Goal: Transaction & Acquisition: Purchase product/service

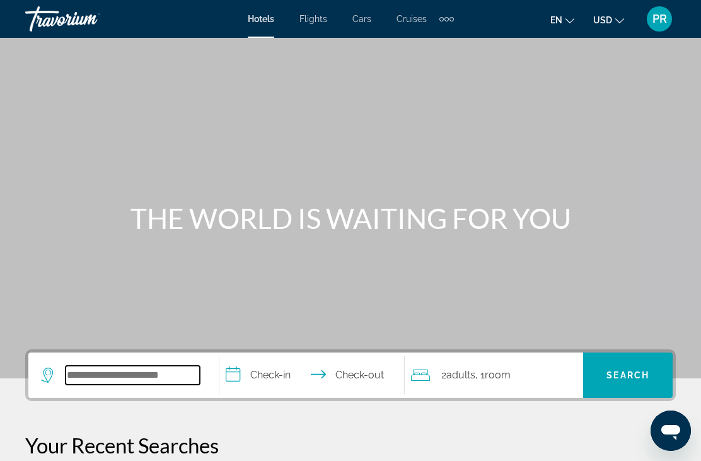
click at [93, 376] on input "Search widget" at bounding box center [133, 375] width 134 height 19
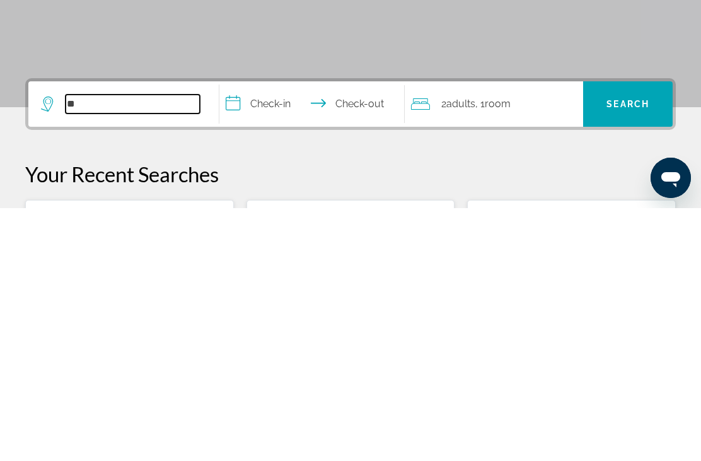
type input "*"
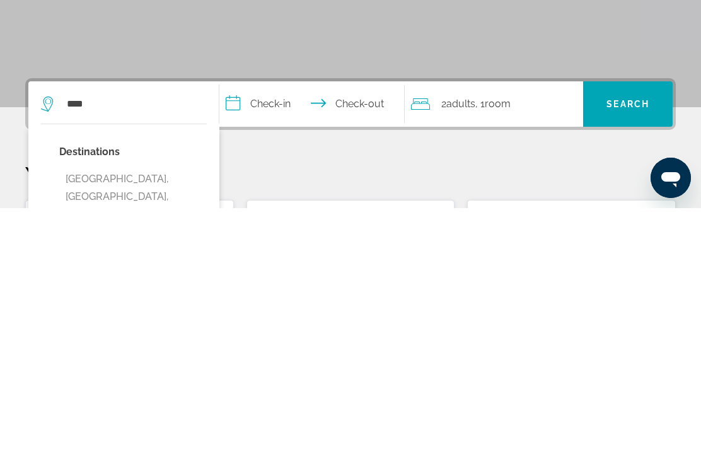
click at [108, 420] on button "[GEOGRAPHIC_DATA], [GEOGRAPHIC_DATA], [GEOGRAPHIC_DATA], [GEOGRAPHIC_DATA] (PPM)" at bounding box center [133, 458] width 148 height 77
type input "**********"
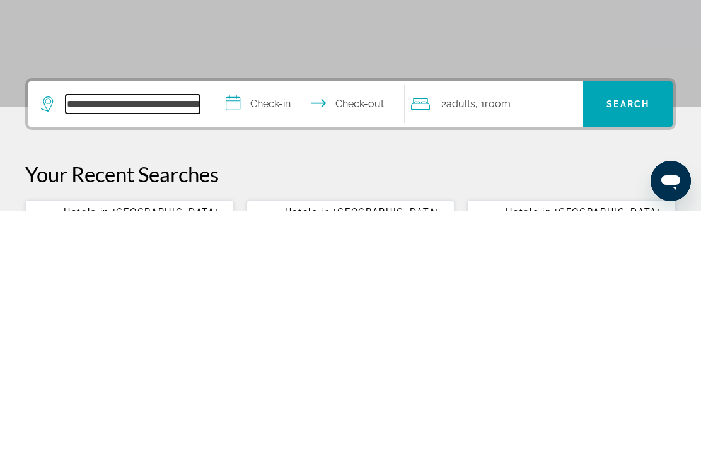
scroll to position [55, 0]
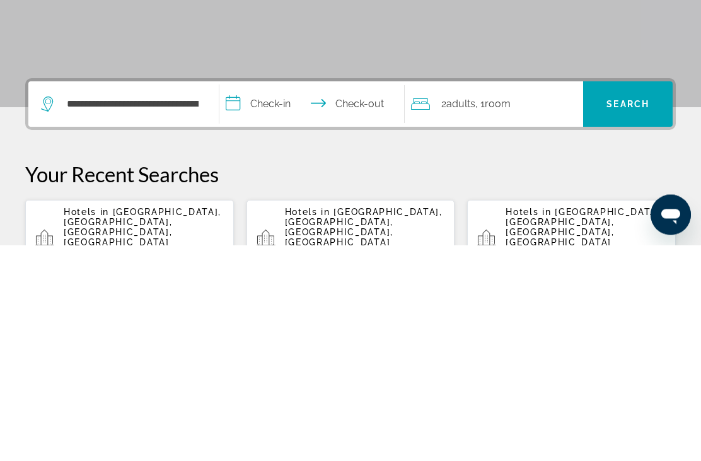
click at [238, 298] on input "**********" at bounding box center [314, 322] width 190 height 49
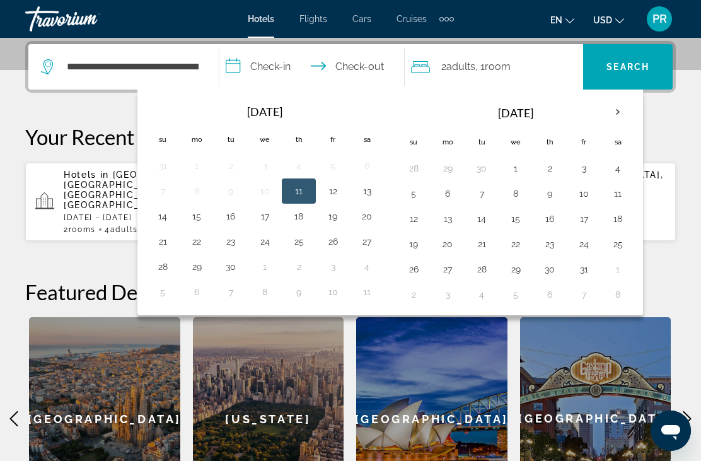
click at [614, 110] on th "Next month" at bounding box center [618, 112] width 34 height 28
click at [621, 112] on th "Next month" at bounding box center [618, 112] width 34 height 28
click at [231, 265] on button "25" at bounding box center [231, 269] width 20 height 18
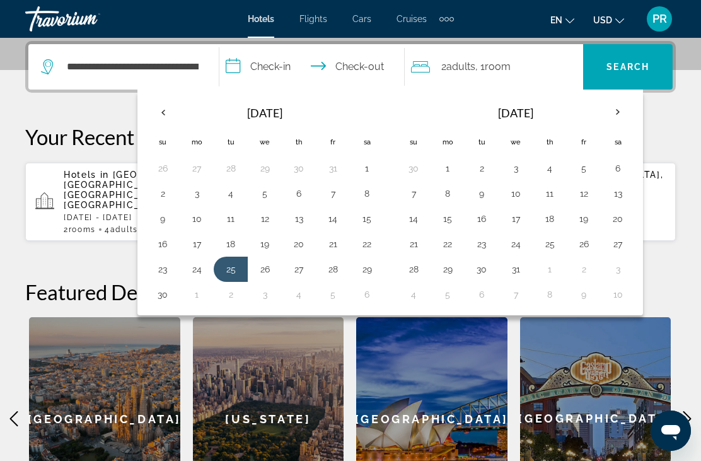
click at [371, 267] on button "29" at bounding box center [367, 269] width 20 height 18
type input "**********"
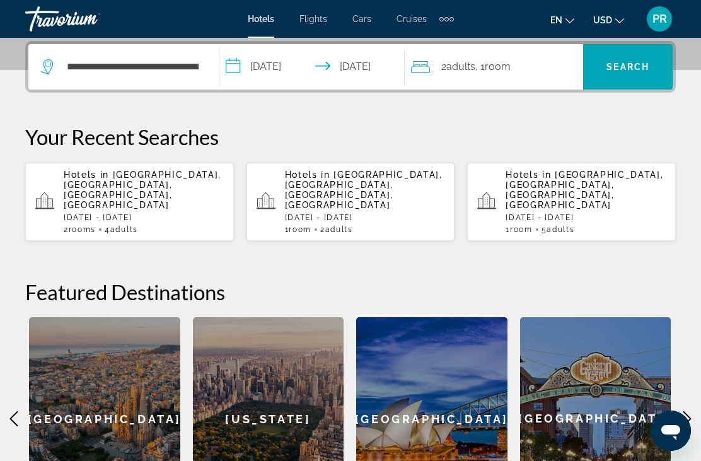
click at [451, 69] on span "Adults" at bounding box center [460, 67] width 29 height 12
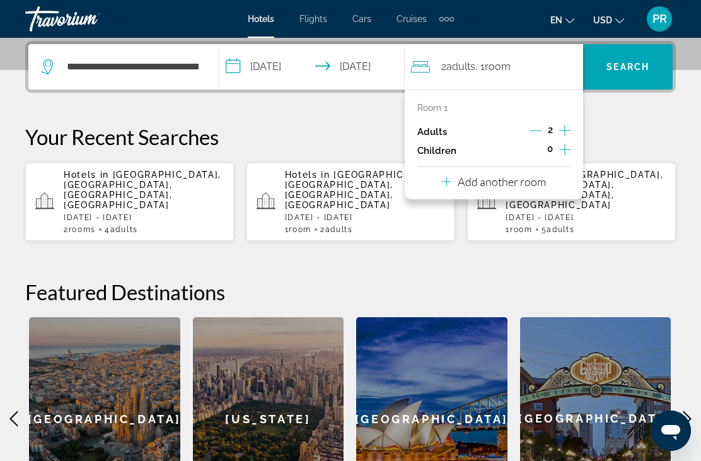
click at [571, 124] on icon "Increment adults" at bounding box center [564, 130] width 11 height 15
click at [560, 123] on icon "Increment adults" at bounding box center [564, 130] width 11 height 15
click at [565, 134] on icon "Increment adults" at bounding box center [564, 130] width 11 height 11
click at [564, 127] on icon "Increment adults" at bounding box center [564, 130] width 11 height 15
click at [433, 98] on div "Room 1 Adults 6 Children 0 Add another room" at bounding box center [494, 145] width 178 height 110
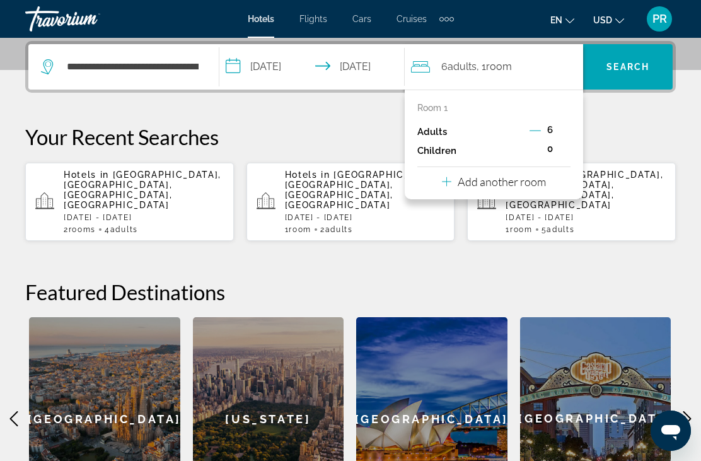
click at [509, 68] on span "Room" at bounding box center [499, 67] width 26 height 12
click at [486, 170] on button "Add another room" at bounding box center [494, 180] width 104 height 26
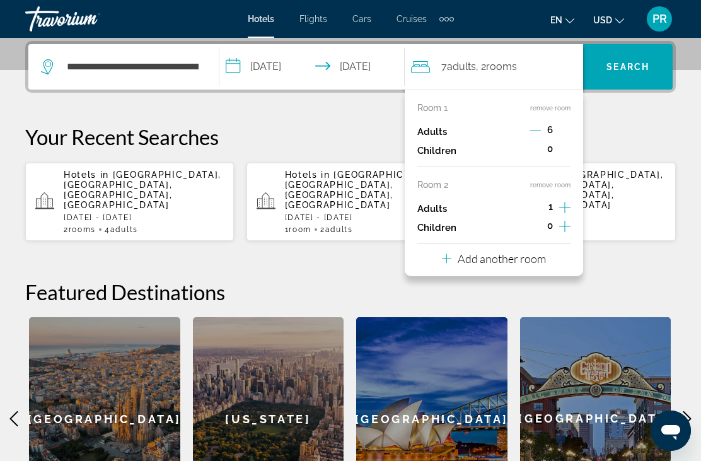
click at [540, 124] on div "6" at bounding box center [550, 131] width 41 height 19
click at [540, 131] on icon "Decrement adults" at bounding box center [535, 131] width 11 height 1
click at [540, 127] on icon "Decrement adults" at bounding box center [535, 130] width 11 height 11
click at [541, 126] on icon "Decrement adults" at bounding box center [535, 130] width 11 height 11
click at [542, 131] on icon "Decrement adults" at bounding box center [535, 131] width 11 height 1
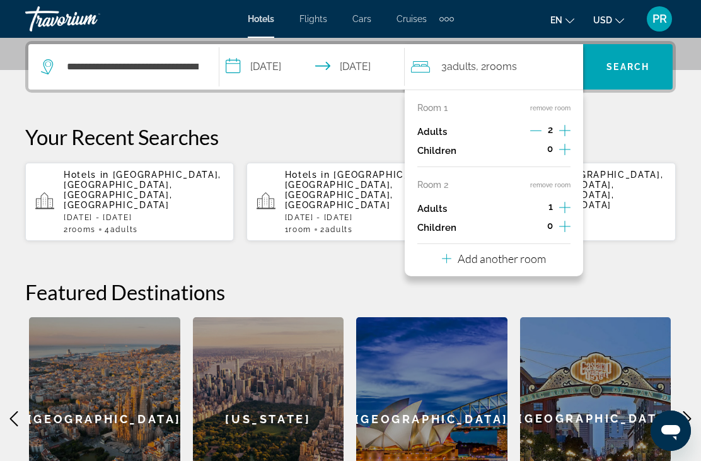
click at [566, 201] on icon "Increment adults" at bounding box center [564, 207] width 11 height 15
click at [567, 206] on icon "Increment adults" at bounding box center [564, 207] width 11 height 15
click at [535, 202] on icon "Decrement adults" at bounding box center [535, 207] width 11 height 11
click at [505, 257] on p "Add another room" at bounding box center [502, 259] width 88 height 14
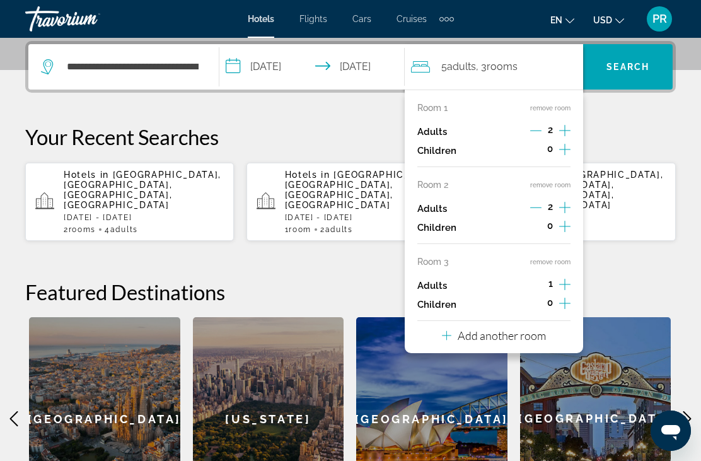
click at [571, 279] on icon "Increment adults" at bounding box center [564, 284] width 11 height 15
click at [569, 280] on icon "Increment adults" at bounding box center [564, 284] width 11 height 15
click at [540, 279] on icon "Decrement adults" at bounding box center [535, 284] width 11 height 11
click at [627, 279] on h2 "Featured Destinations" at bounding box center [350, 291] width 651 height 25
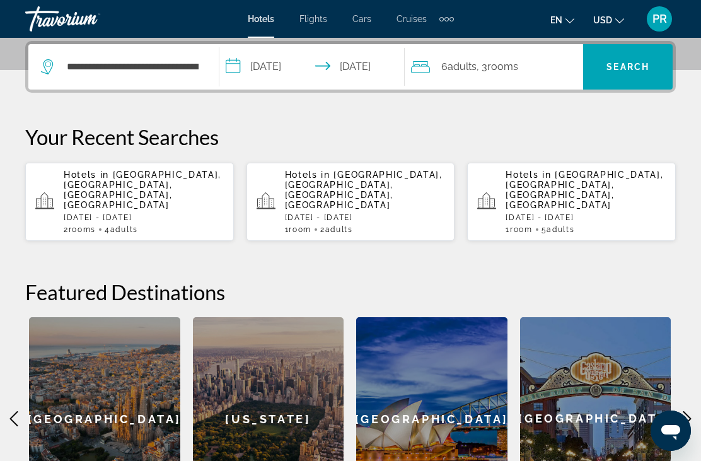
click at [652, 66] on span "Search widget" at bounding box center [628, 67] width 90 height 30
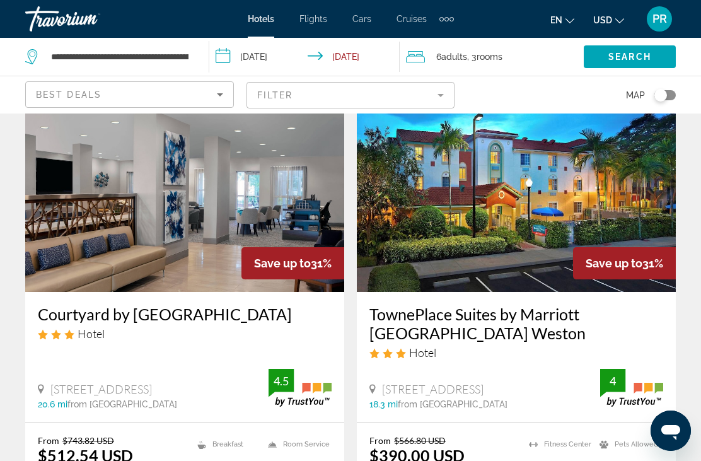
scroll to position [1991, 0]
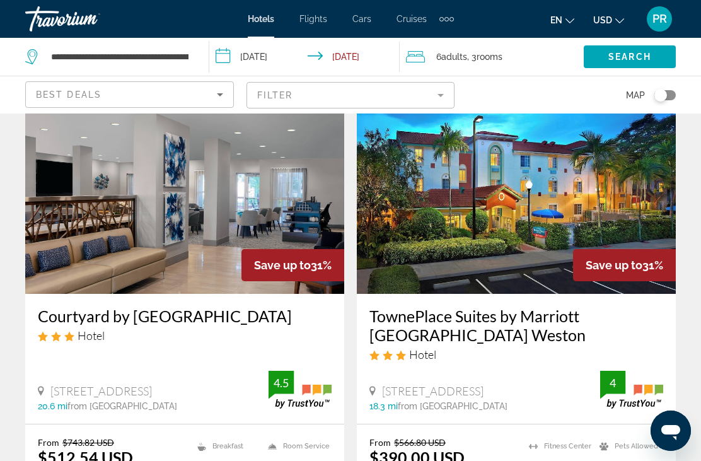
click at [570, 308] on h3 "TownePlace Suites by Marriott [GEOGRAPHIC_DATA] Weston" at bounding box center [516, 325] width 294 height 38
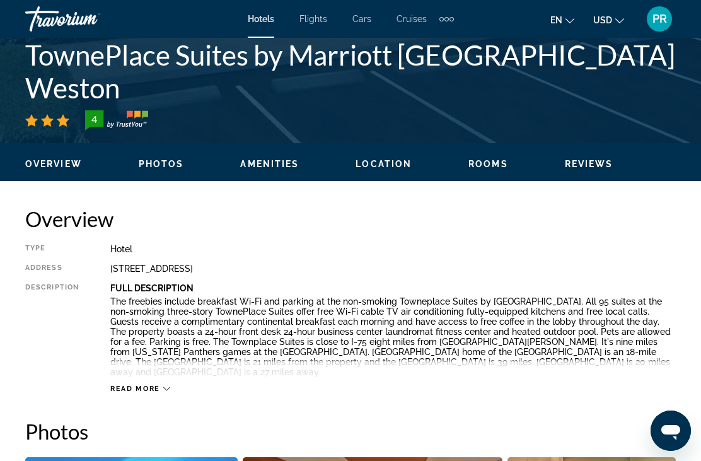
click at [160, 168] on span "Photos" at bounding box center [161, 164] width 45 height 10
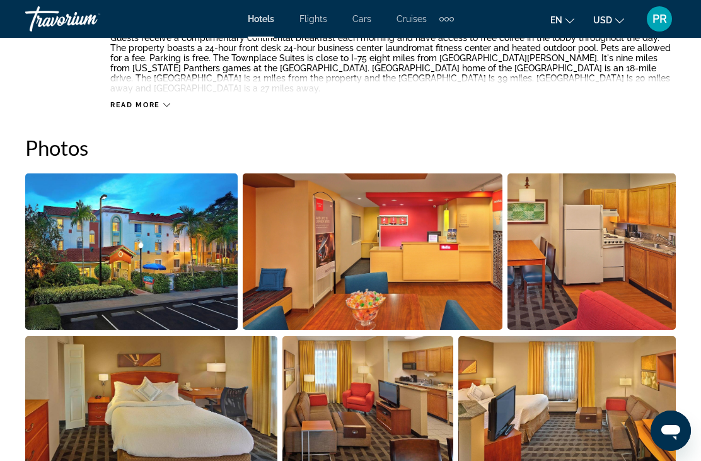
scroll to position [837, 0]
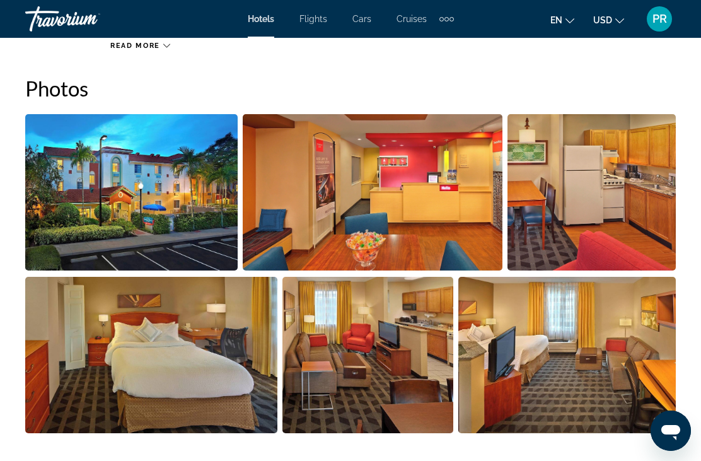
click at [132, 206] on img "Open full-screen image slider" at bounding box center [131, 192] width 212 height 156
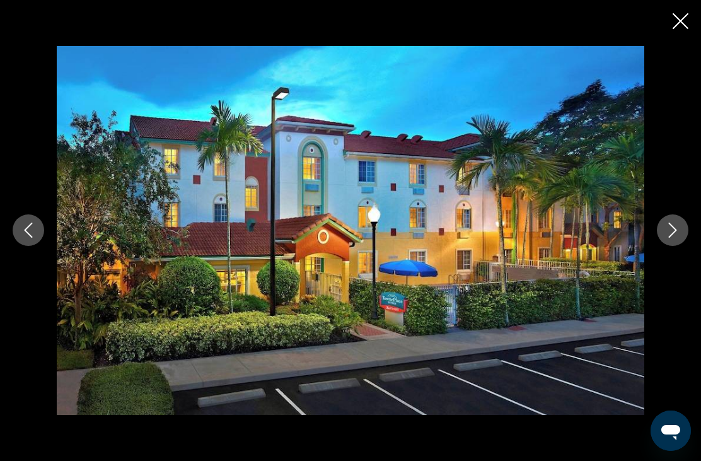
click at [683, 246] on button "Next image" at bounding box center [673, 230] width 32 height 32
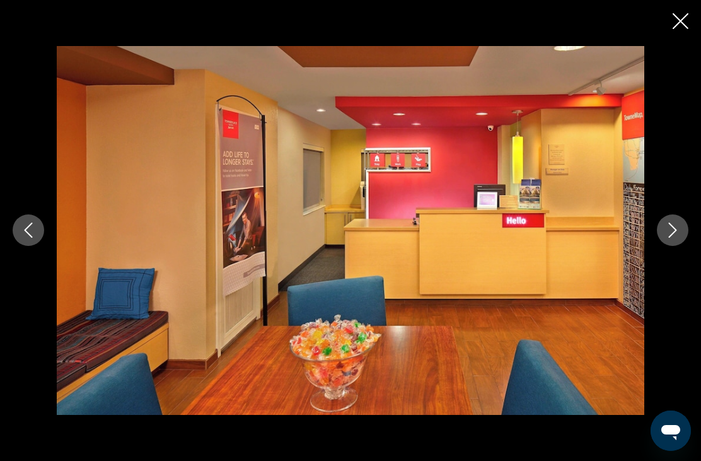
click at [662, 246] on button "Next image" at bounding box center [673, 230] width 32 height 32
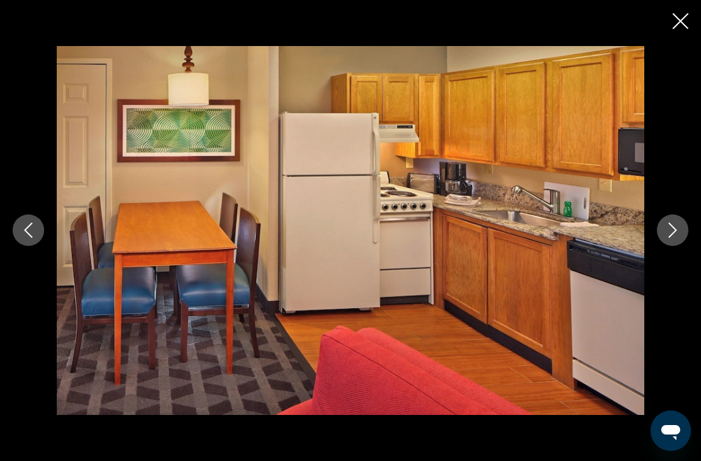
click at [666, 246] on button "Next image" at bounding box center [673, 230] width 32 height 32
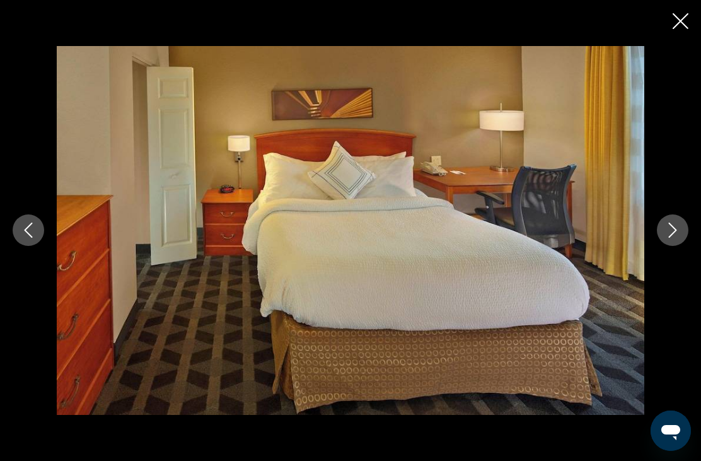
click at [668, 238] on icon "Next image" at bounding box center [672, 230] width 15 height 15
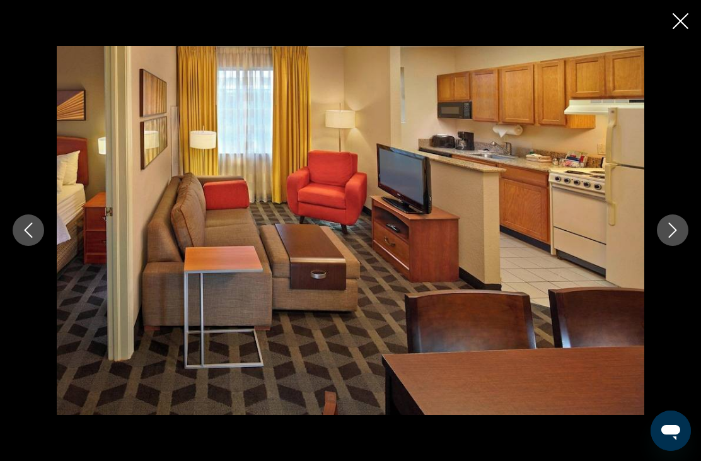
click at [668, 238] on icon "Next image" at bounding box center [672, 230] width 15 height 15
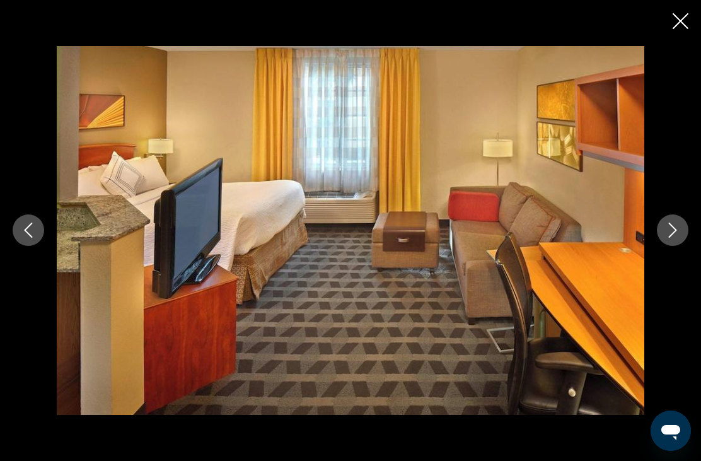
click at [668, 238] on icon "Next image" at bounding box center [672, 230] width 15 height 15
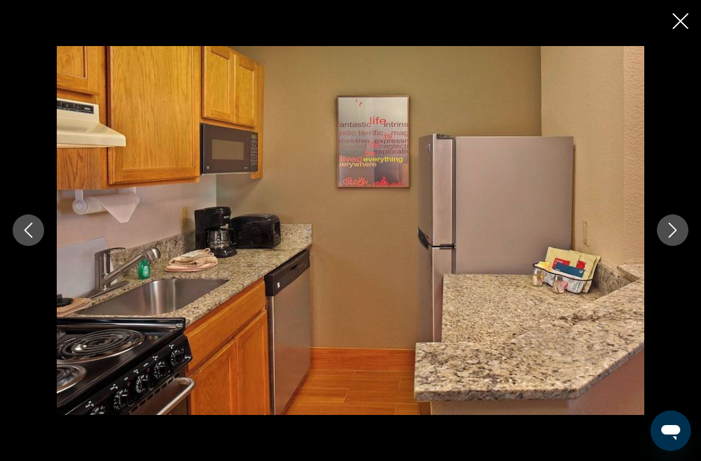
click at [681, 16] on icon "Close slideshow" at bounding box center [681, 21] width 16 height 16
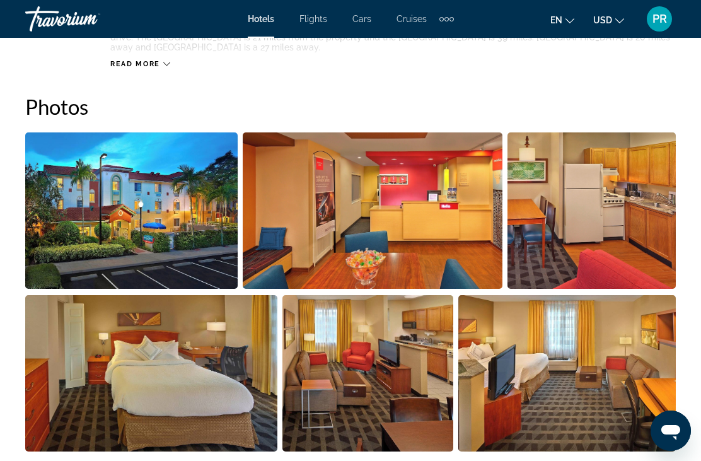
scroll to position [815, 0]
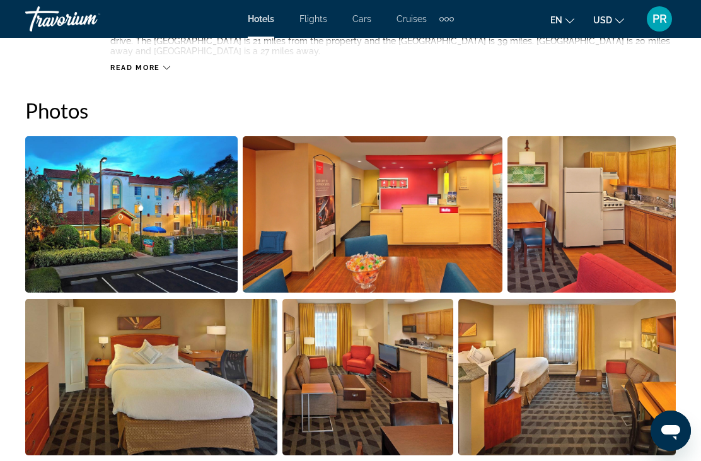
click at [156, 233] on img "Open full-screen image slider" at bounding box center [131, 214] width 212 height 156
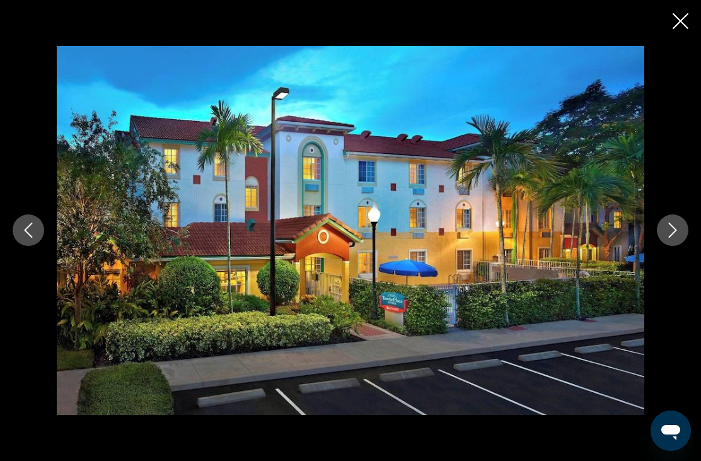
click at [670, 232] on icon "Next image" at bounding box center [672, 230] width 15 height 15
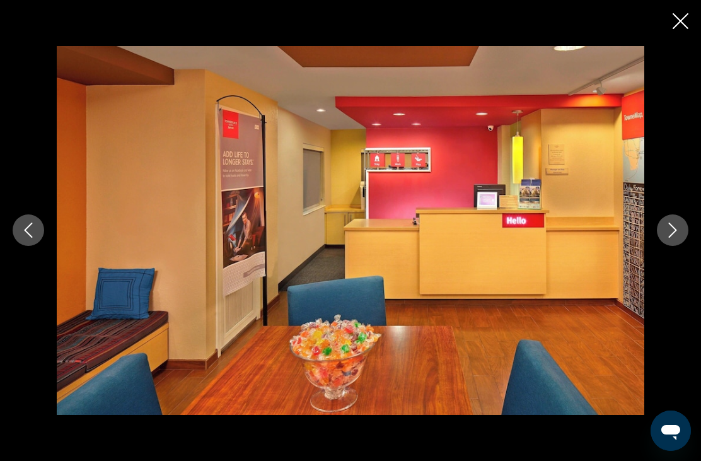
click at [680, 236] on button "Next image" at bounding box center [673, 230] width 32 height 32
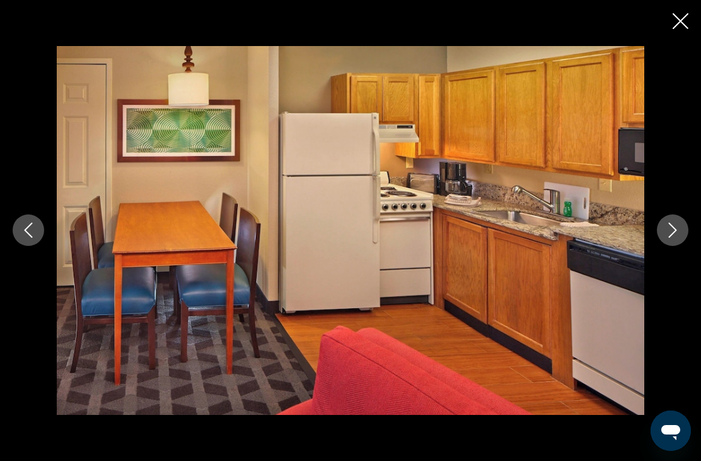
click at [675, 240] on button "Next image" at bounding box center [673, 230] width 32 height 32
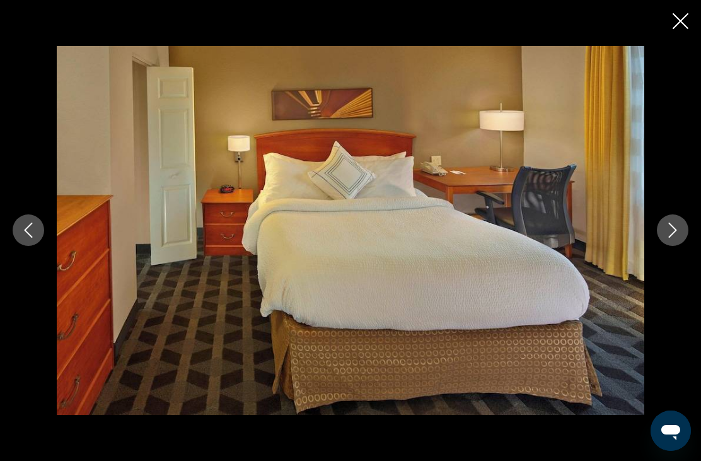
click at [675, 236] on icon "Next image" at bounding box center [672, 230] width 15 height 15
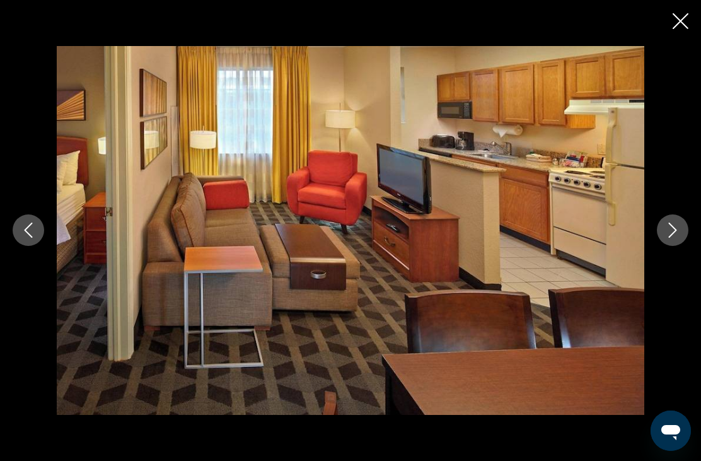
click at [679, 230] on icon "Next image" at bounding box center [672, 230] width 15 height 15
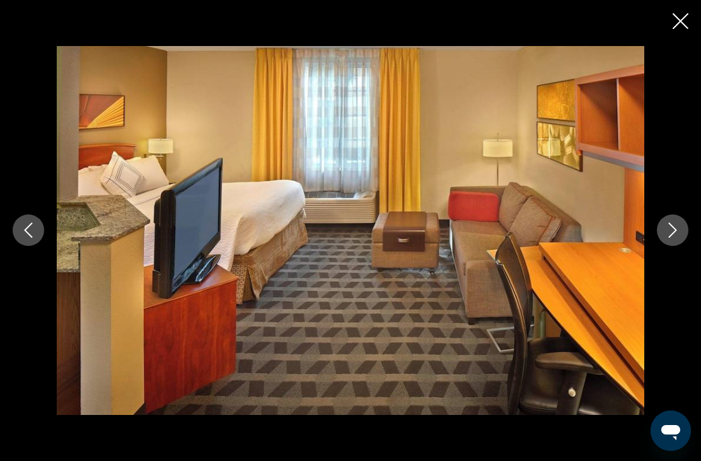
click at [680, 228] on button "Next image" at bounding box center [673, 230] width 32 height 32
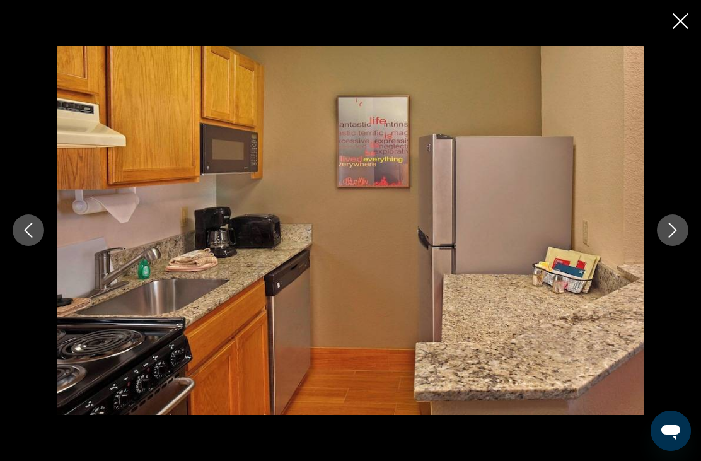
click at [679, 23] on icon "Close slideshow" at bounding box center [681, 21] width 16 height 16
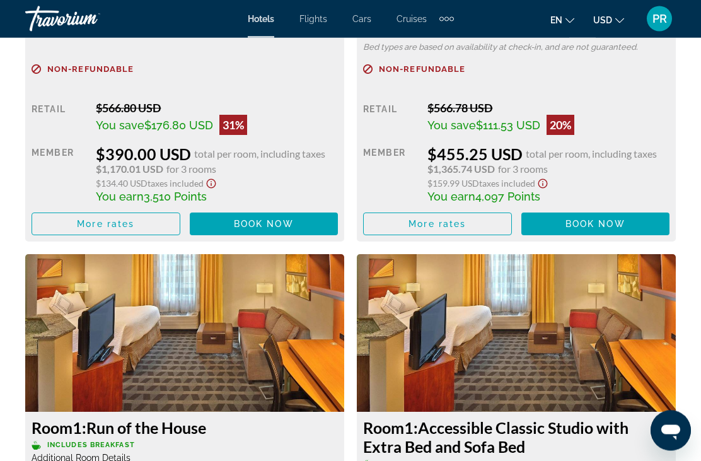
scroll to position [2386, 0]
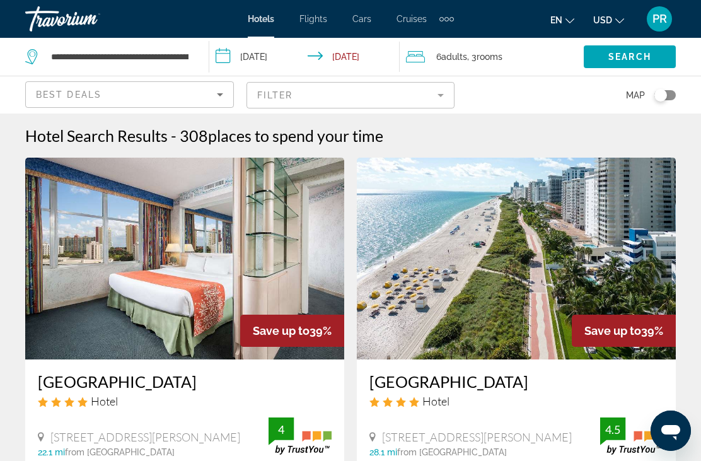
click at [121, 378] on h3 "[GEOGRAPHIC_DATA]" at bounding box center [185, 381] width 294 height 19
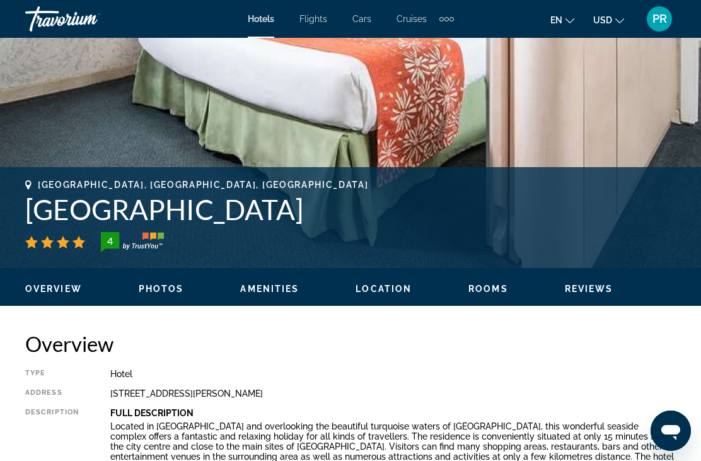
click at [152, 292] on span "Photos" at bounding box center [161, 289] width 45 height 10
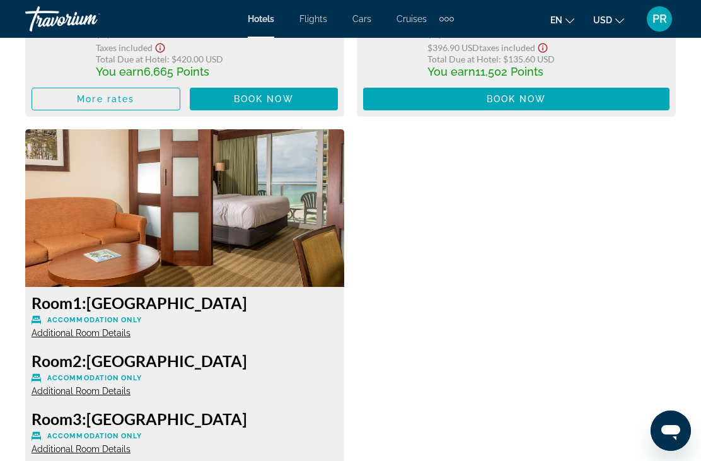
scroll to position [4190, 0]
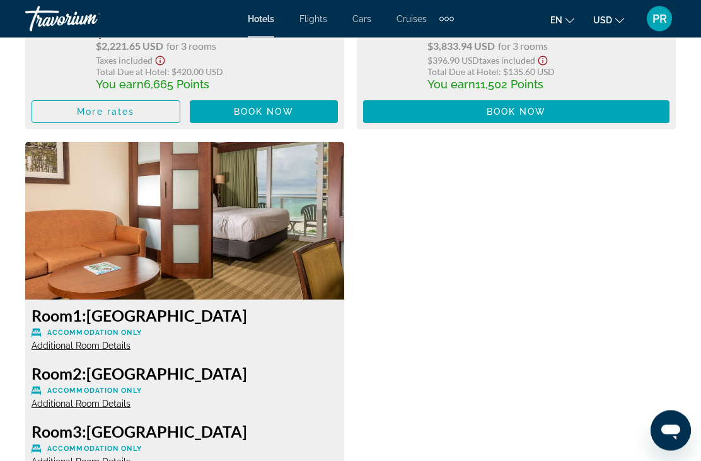
click at [109, 230] on img "Main content" at bounding box center [184, 221] width 319 height 158
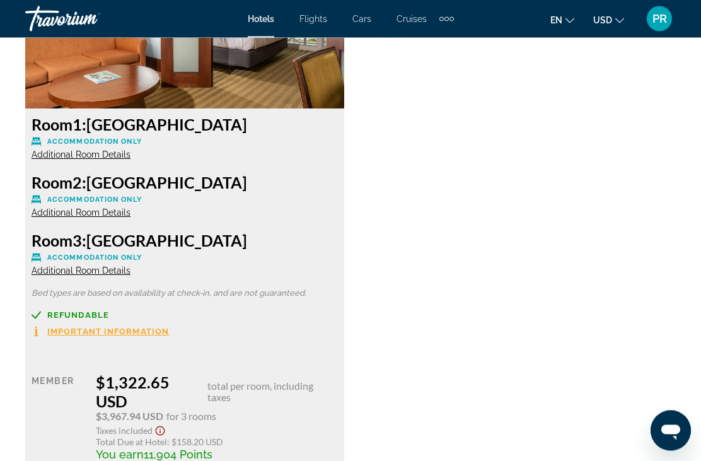
scroll to position [4381, 0]
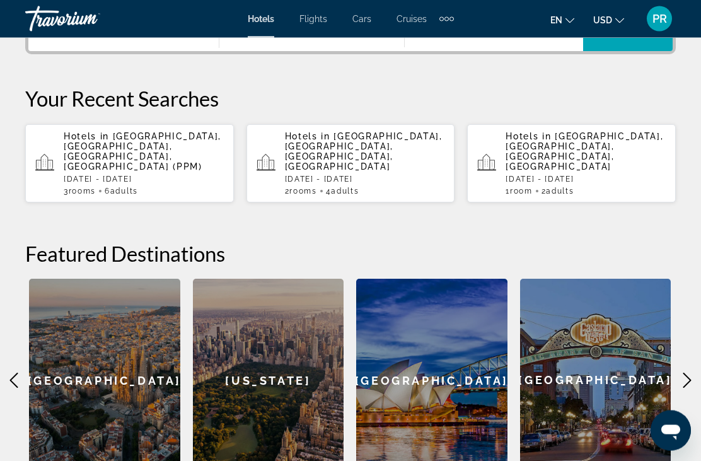
scroll to position [342, 0]
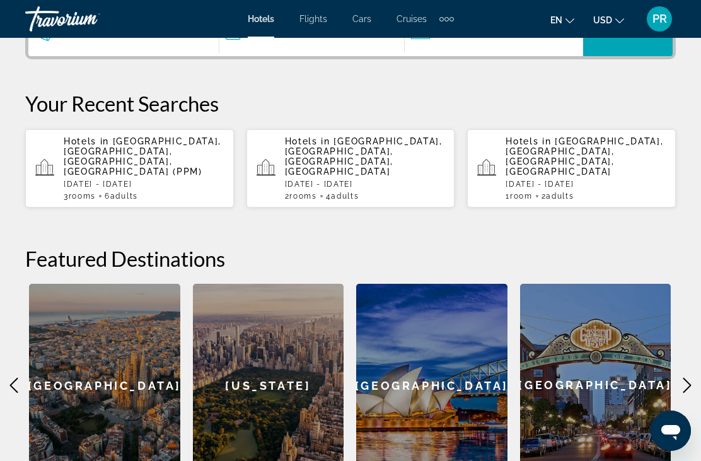
click at [141, 163] on p "Hotels in Pompano Beach, Fort Lauderdale, FL, United States (PPM)" at bounding box center [144, 156] width 160 height 40
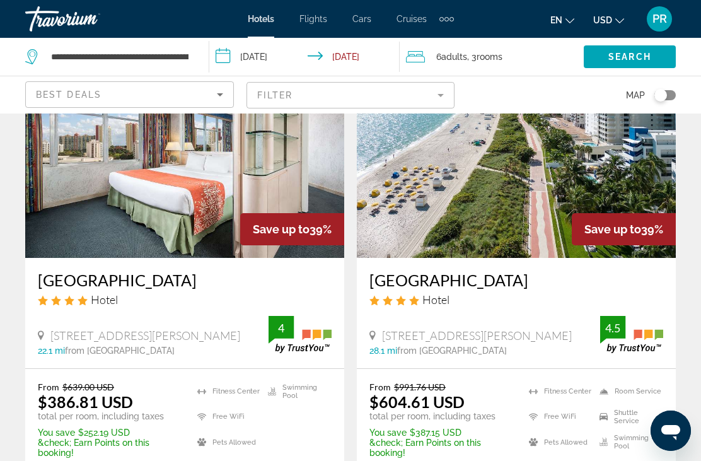
scroll to position [95, 0]
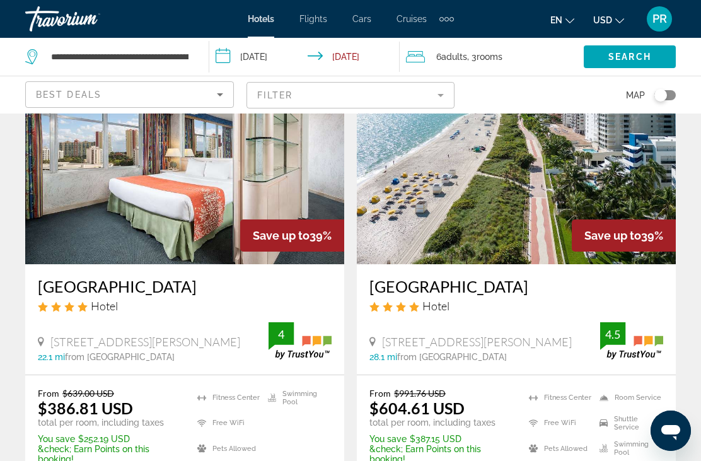
click at [129, 348] on span "[STREET_ADDRESS][PERSON_NAME]" at bounding box center [145, 342] width 190 height 14
click at [121, 303] on div "Hotel" at bounding box center [185, 306] width 294 height 14
click at [129, 277] on h3 "[GEOGRAPHIC_DATA]" at bounding box center [185, 286] width 294 height 19
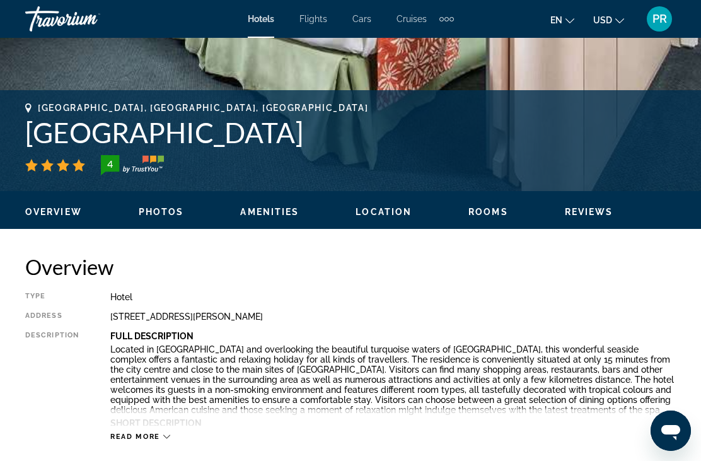
scroll to position [447, 0]
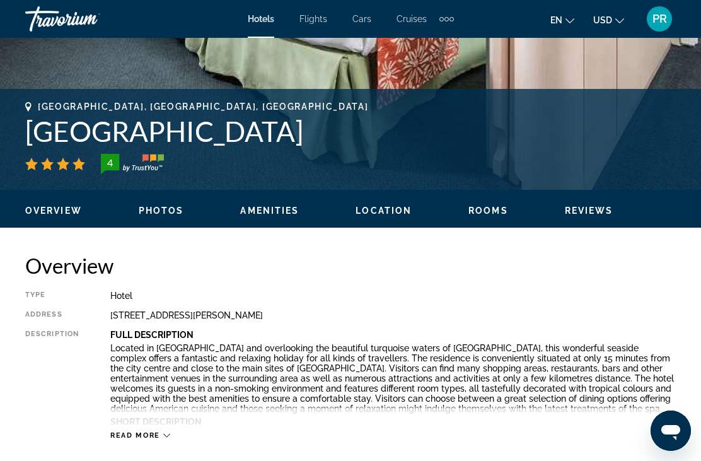
click at [151, 436] on span "Read more" at bounding box center [135, 435] width 50 height 8
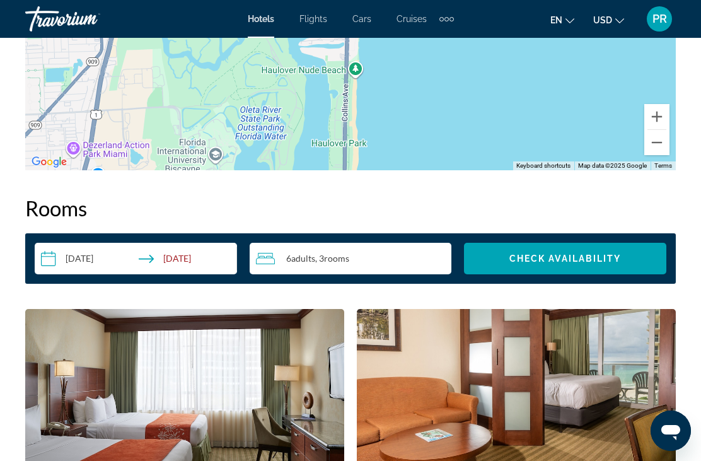
scroll to position [2086, 0]
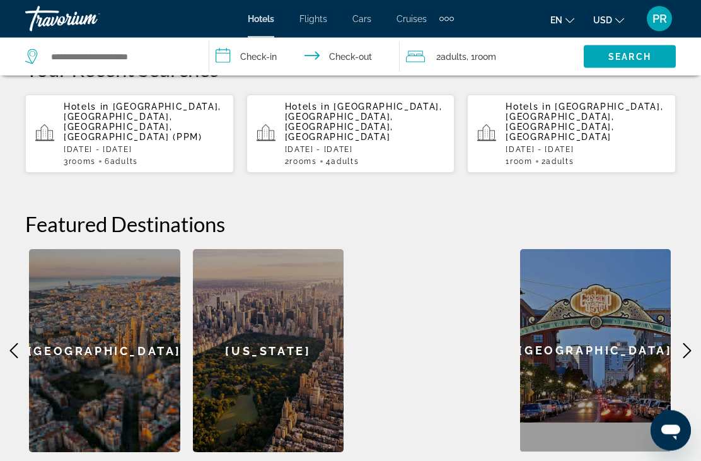
scroll to position [400, 0]
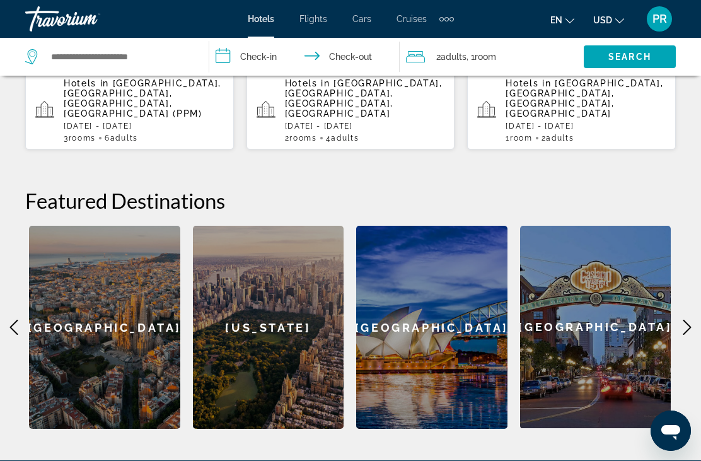
click at [83, 122] on p "[DATE] - [DATE]" at bounding box center [144, 126] width 160 height 9
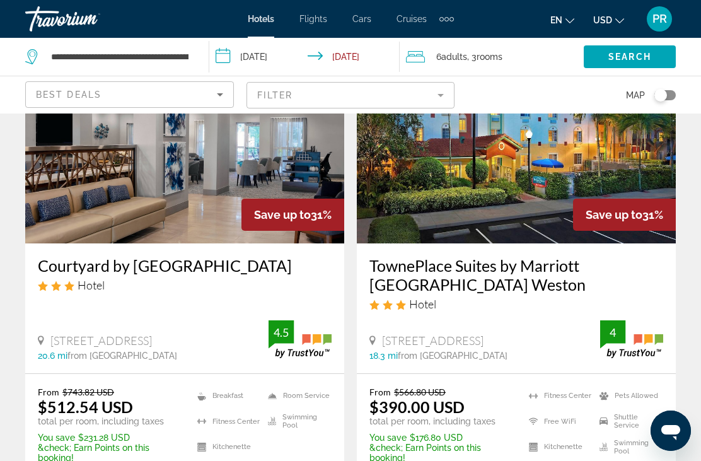
scroll to position [2040, 0]
click at [431, 443] on p "&check; Earn Points on this booking!" at bounding box center [441, 453] width 144 height 20
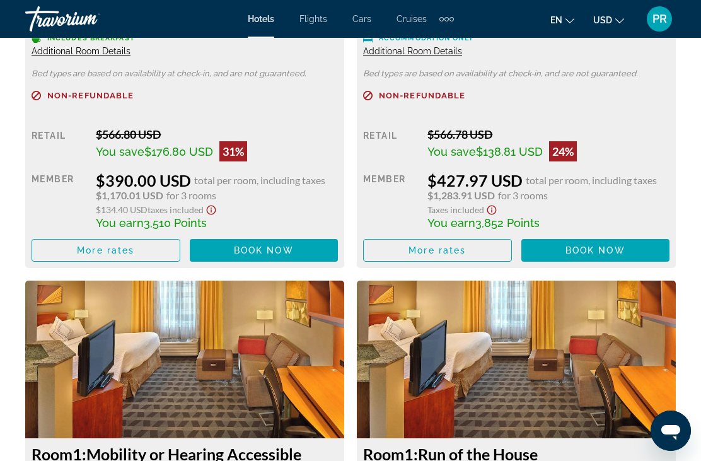
scroll to position [2279, 0]
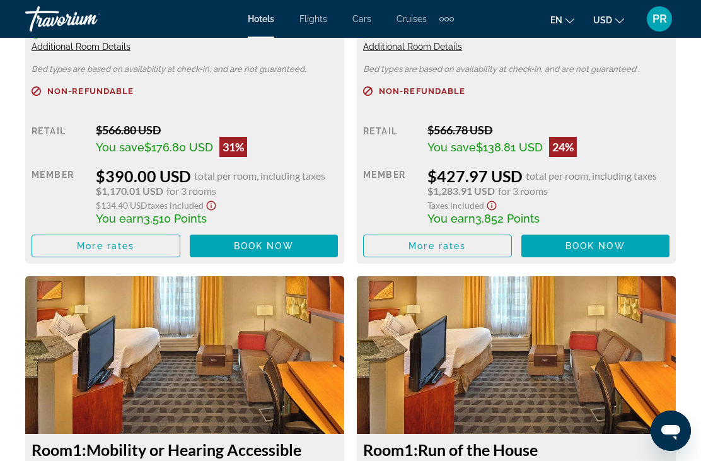
click at [241, 261] on span "Main content" at bounding box center [264, 246] width 149 height 30
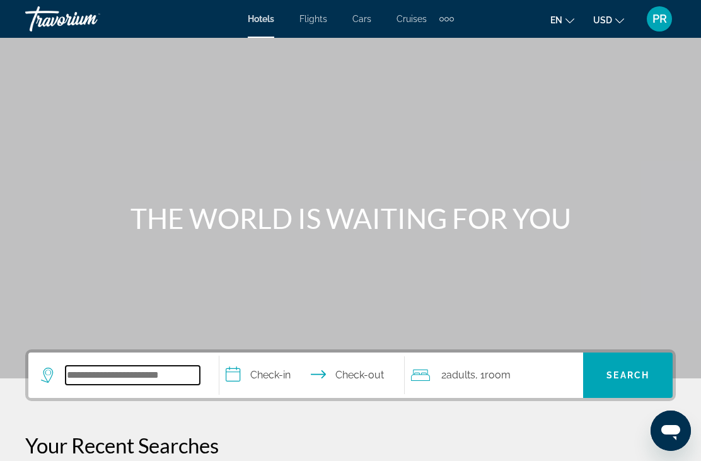
click at [93, 369] on input "Search widget" at bounding box center [133, 375] width 134 height 19
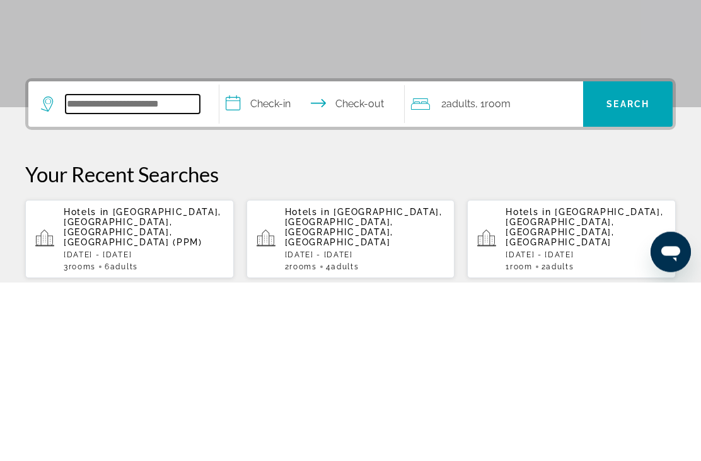
scroll to position [93, 0]
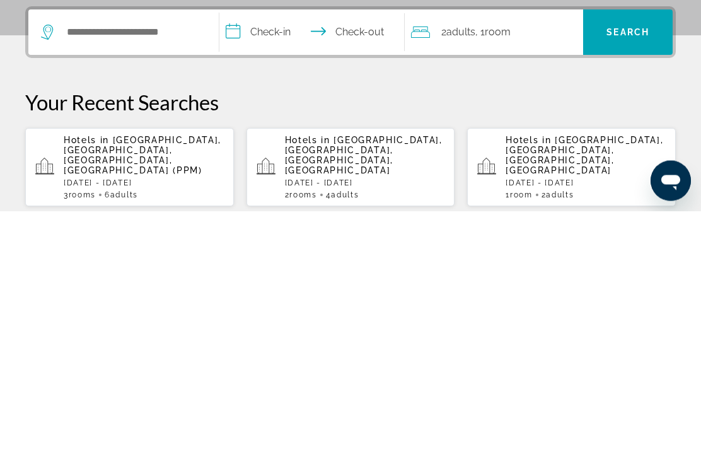
click at [100, 385] on span "[GEOGRAPHIC_DATA], [GEOGRAPHIC_DATA], [GEOGRAPHIC_DATA], [GEOGRAPHIC_DATA] (PPM)" at bounding box center [143, 405] width 158 height 40
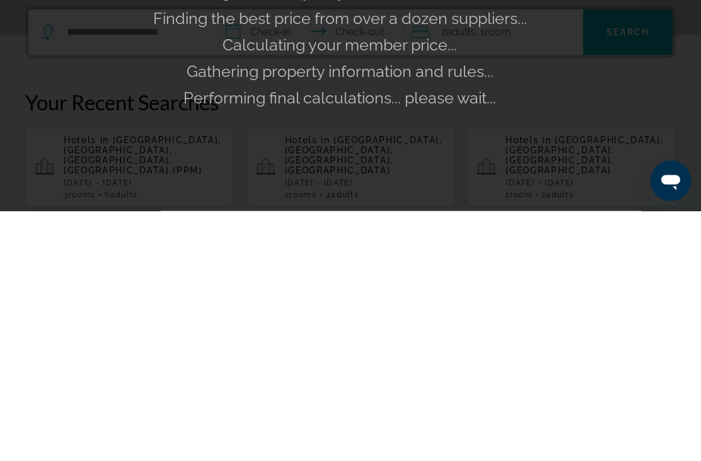
scroll to position [343, 0]
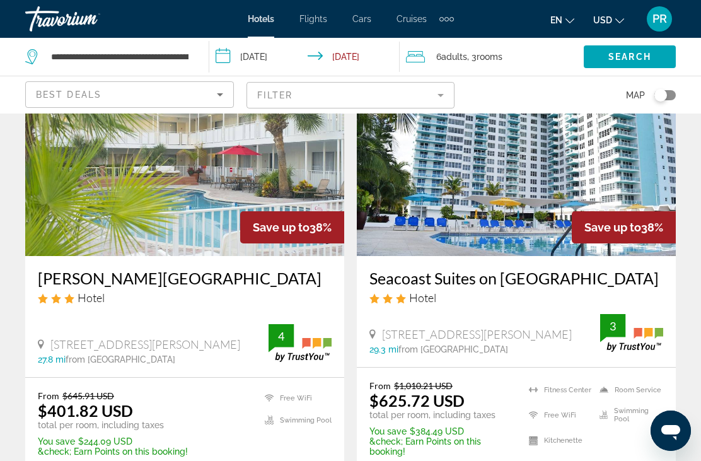
scroll to position [581, 0]
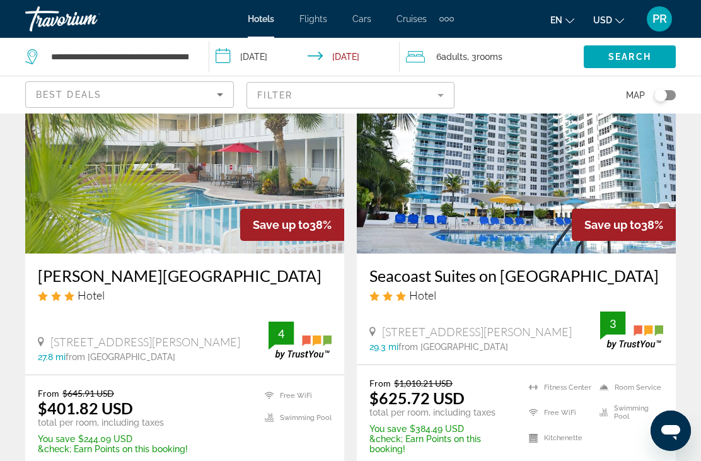
click at [129, 194] on img "Main content" at bounding box center [184, 153] width 319 height 202
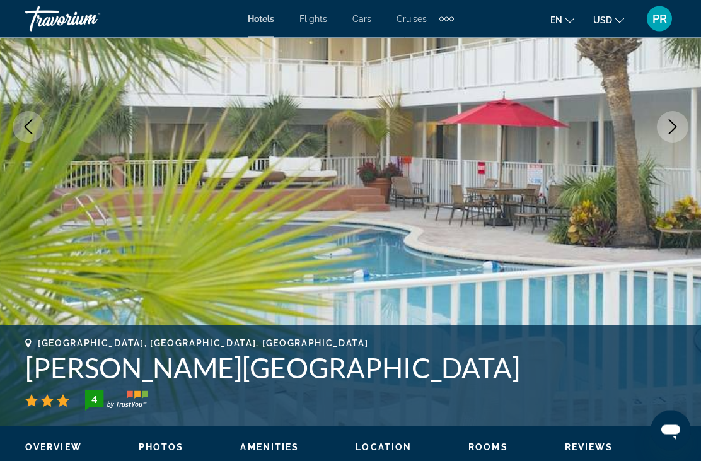
scroll to position [210, 0]
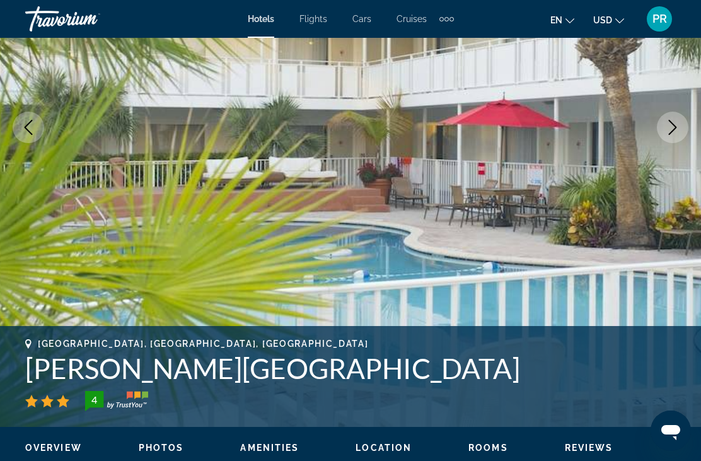
click at [679, 129] on icon "Next image" at bounding box center [672, 127] width 15 height 15
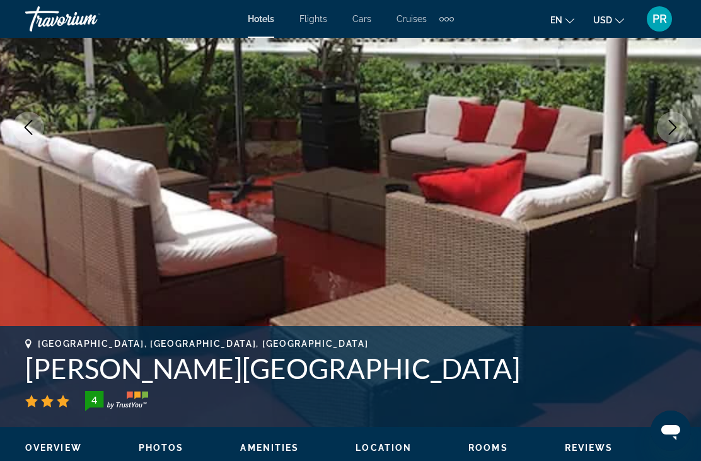
click at [676, 129] on icon "Next image" at bounding box center [672, 127] width 15 height 15
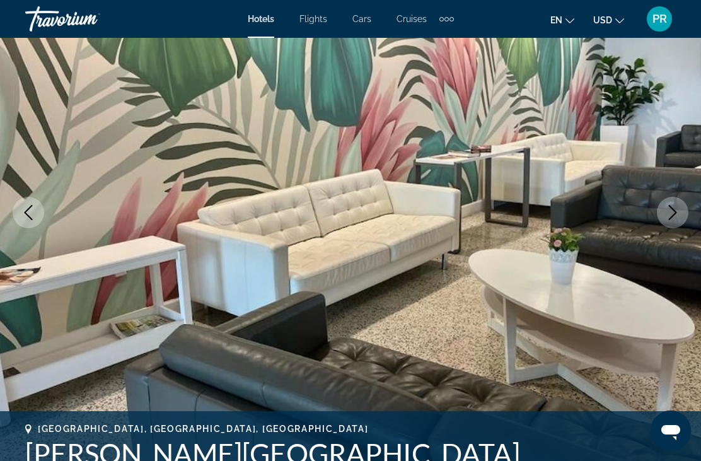
scroll to position [122, 0]
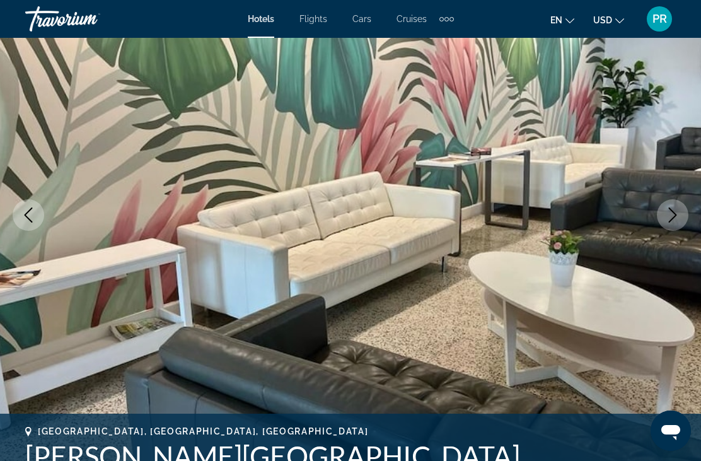
click at [671, 209] on icon "Next image" at bounding box center [672, 214] width 15 height 15
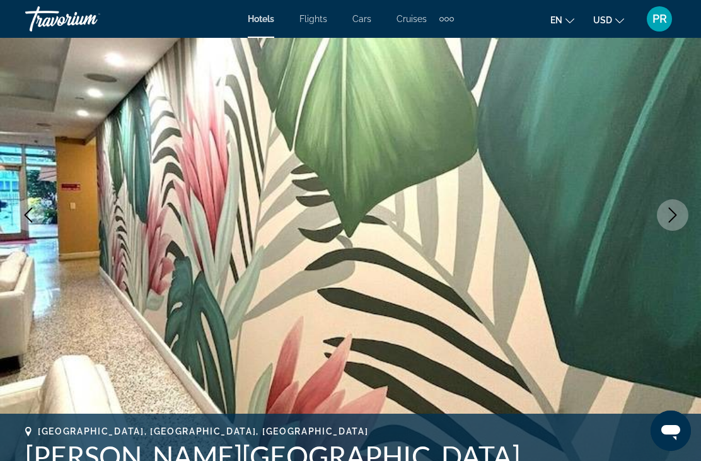
click at [668, 214] on icon "Next image" at bounding box center [672, 214] width 15 height 15
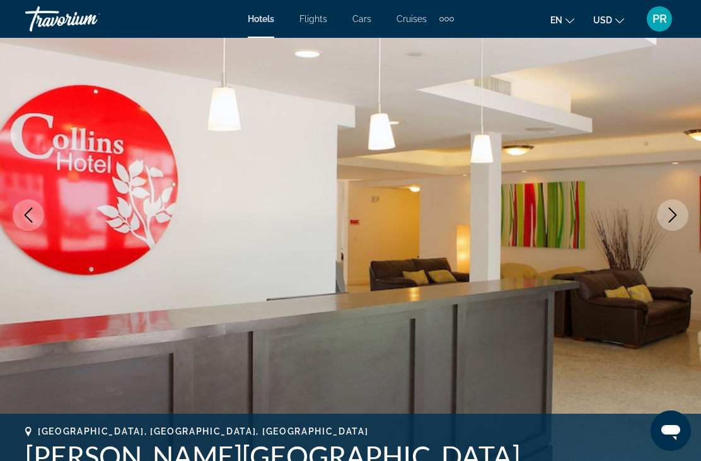
click at [675, 209] on icon "Next image" at bounding box center [672, 214] width 15 height 15
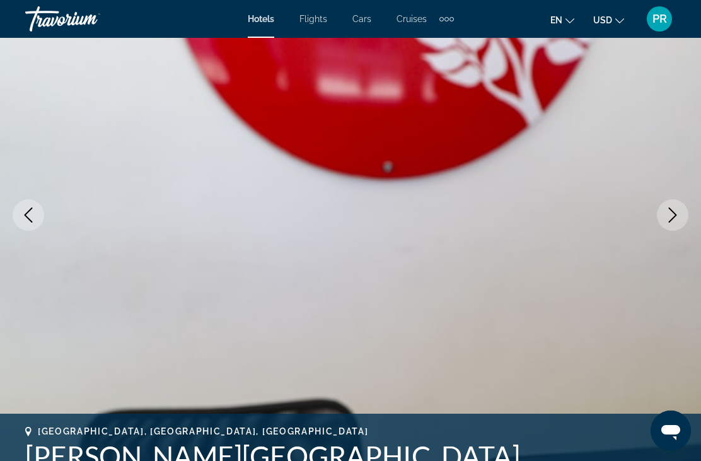
click at [671, 221] on icon "Next image" at bounding box center [673, 214] width 8 height 15
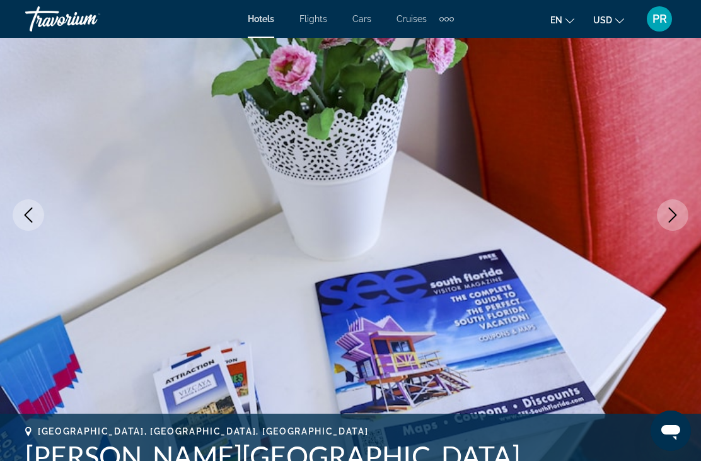
click at [670, 218] on icon "Next image" at bounding box center [672, 214] width 15 height 15
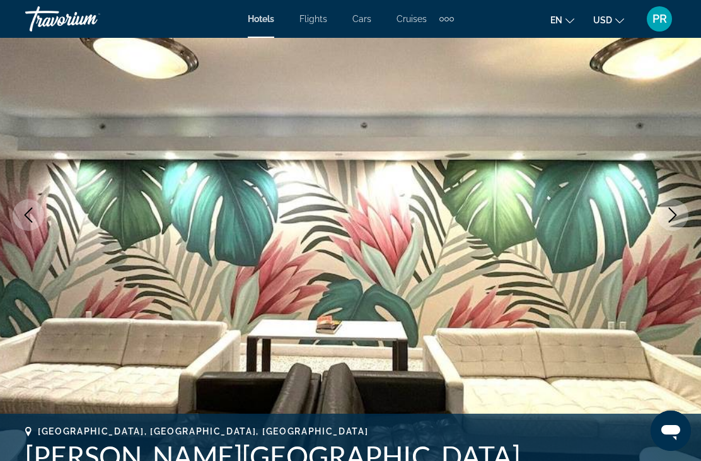
click at [670, 215] on icon "Next image" at bounding box center [672, 214] width 15 height 15
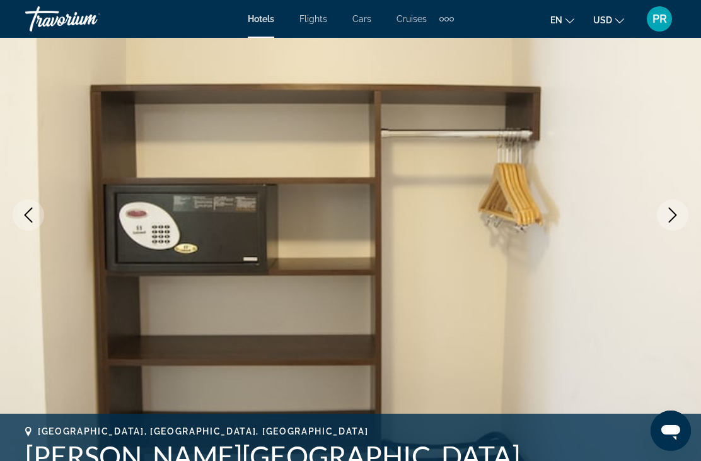
click at [670, 212] on icon "Next image" at bounding box center [672, 214] width 15 height 15
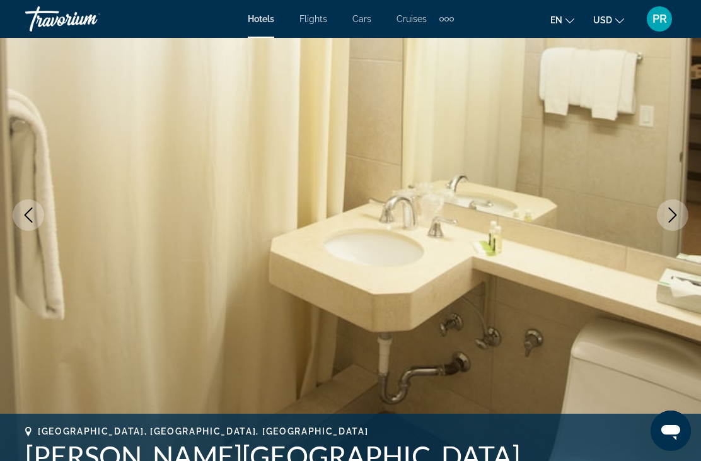
click at [672, 216] on icon "Next image" at bounding box center [672, 214] width 15 height 15
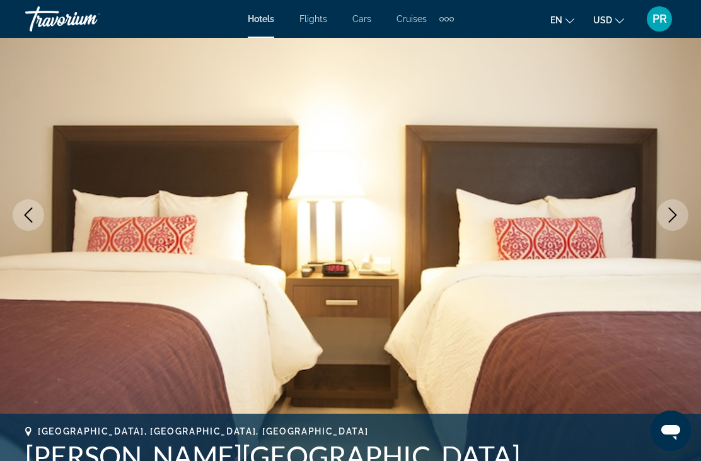
click at [673, 214] on icon "Next image" at bounding box center [672, 214] width 15 height 15
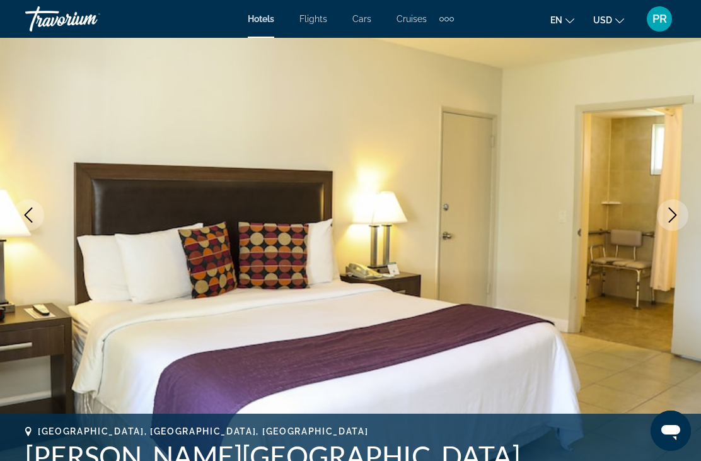
click at [673, 214] on icon "Next image" at bounding box center [672, 214] width 15 height 15
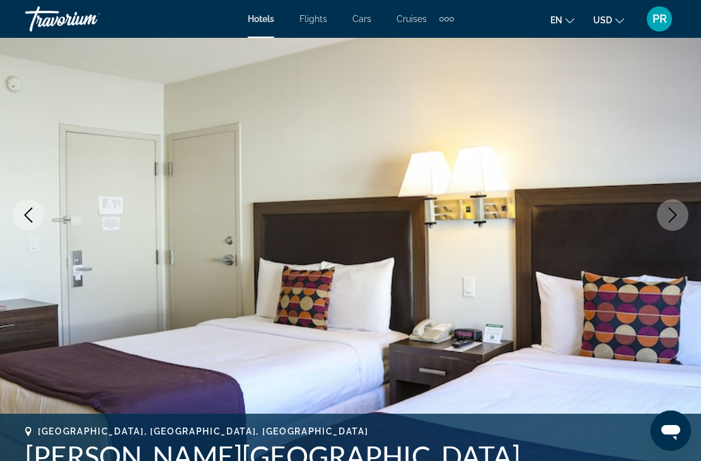
click at [672, 212] on icon "Next image" at bounding box center [672, 214] width 15 height 15
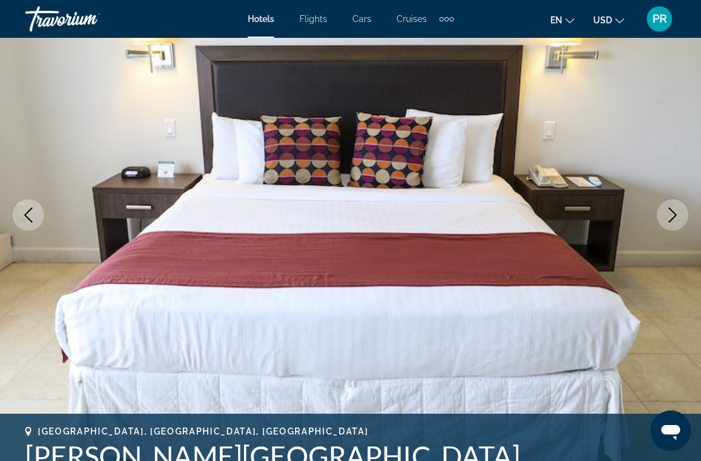
click at [673, 212] on icon "Next image" at bounding box center [672, 214] width 15 height 15
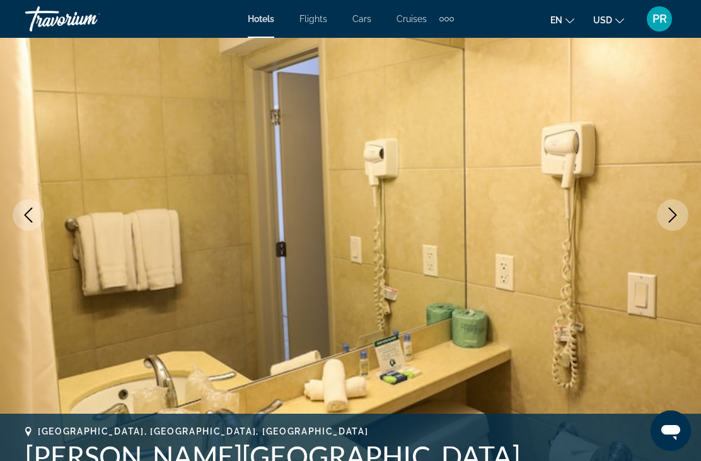
click at [671, 223] on button "Next image" at bounding box center [673, 215] width 32 height 32
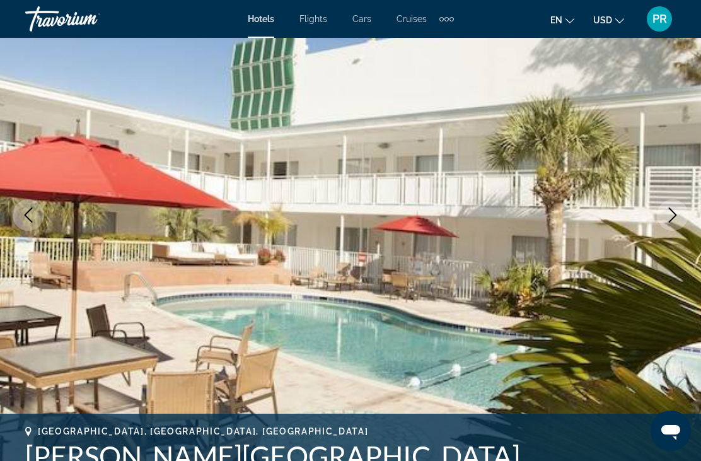
click at [670, 222] on icon "Next image" at bounding box center [673, 214] width 8 height 15
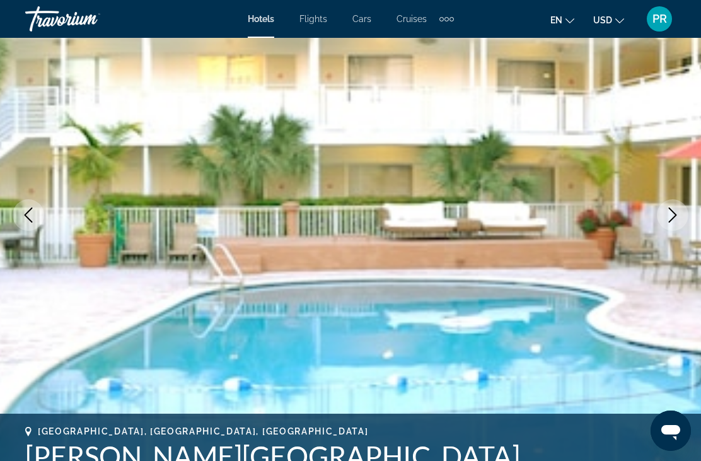
click at [669, 223] on button "Next image" at bounding box center [673, 215] width 32 height 32
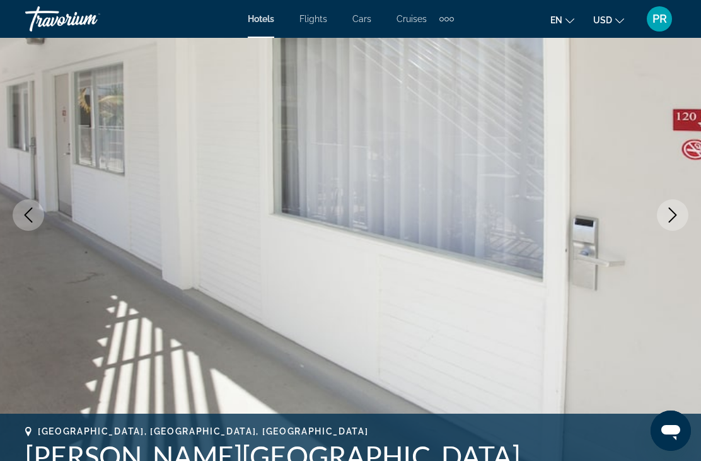
click at [668, 223] on button "Next image" at bounding box center [673, 215] width 32 height 32
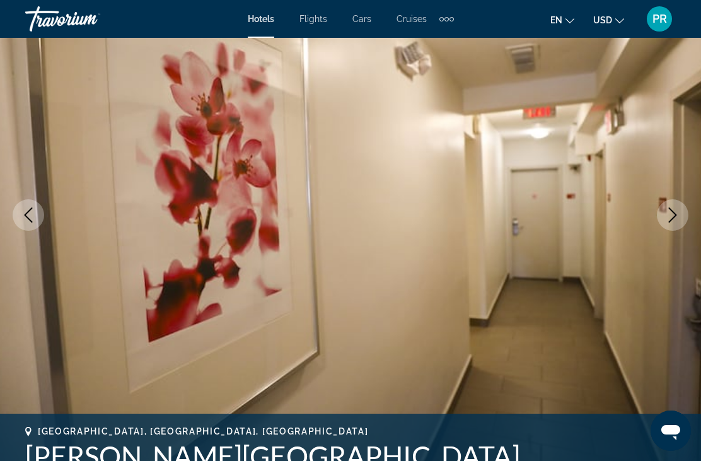
click at [668, 226] on button "Next image" at bounding box center [673, 215] width 32 height 32
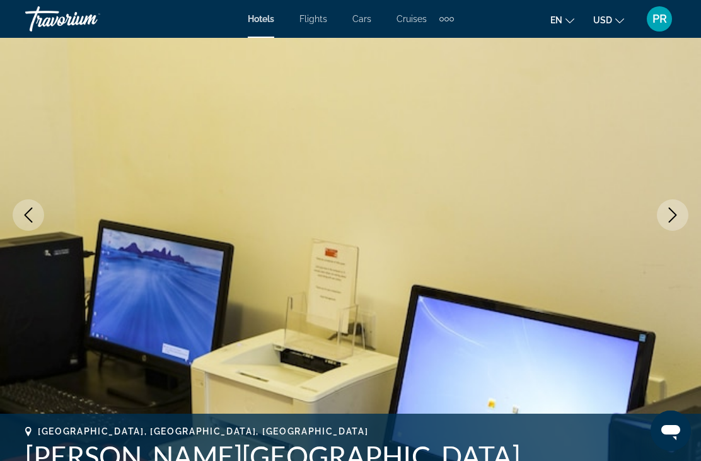
click at [668, 227] on button "Next image" at bounding box center [673, 215] width 32 height 32
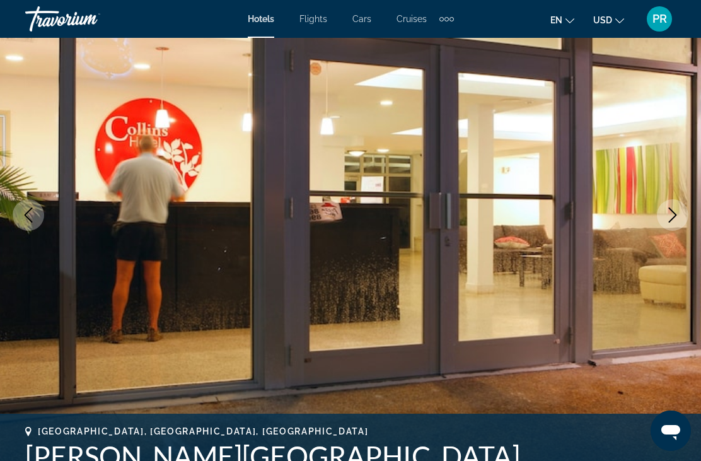
click at [668, 225] on button "Next image" at bounding box center [673, 215] width 32 height 32
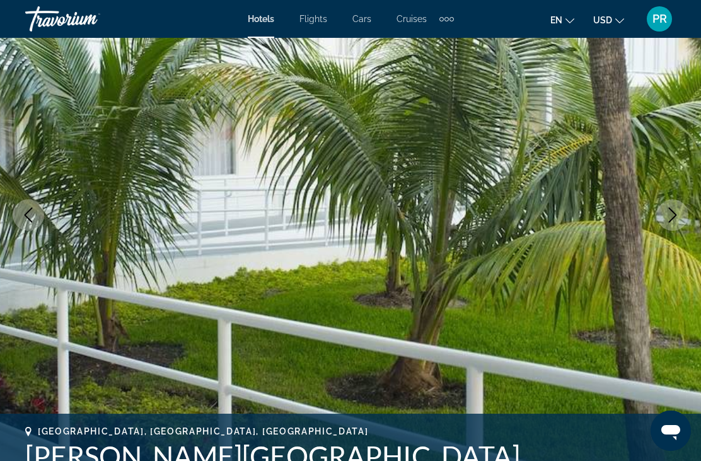
click at [668, 224] on button "Next image" at bounding box center [673, 215] width 32 height 32
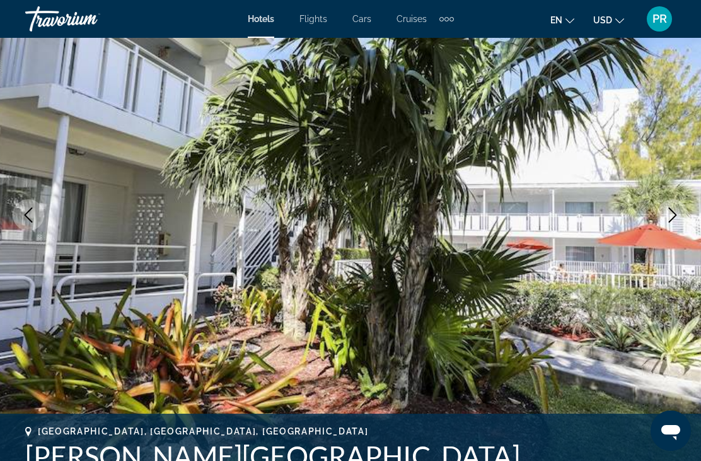
click at [671, 207] on icon "Next image" at bounding box center [672, 214] width 15 height 15
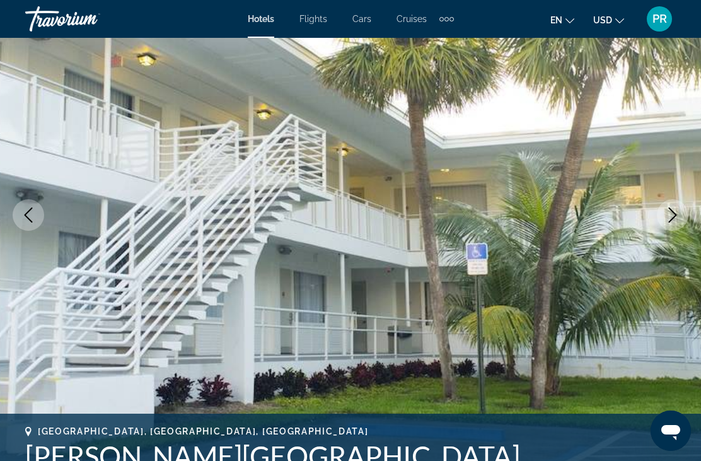
click at [670, 202] on button "Next image" at bounding box center [673, 215] width 32 height 32
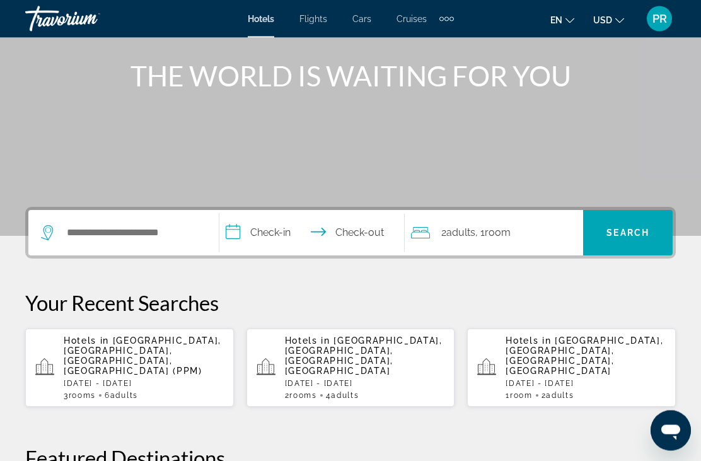
click at [104, 353] on span "[GEOGRAPHIC_DATA], [GEOGRAPHIC_DATA], [GEOGRAPHIC_DATA], [GEOGRAPHIC_DATA] (PPM)" at bounding box center [143, 356] width 158 height 40
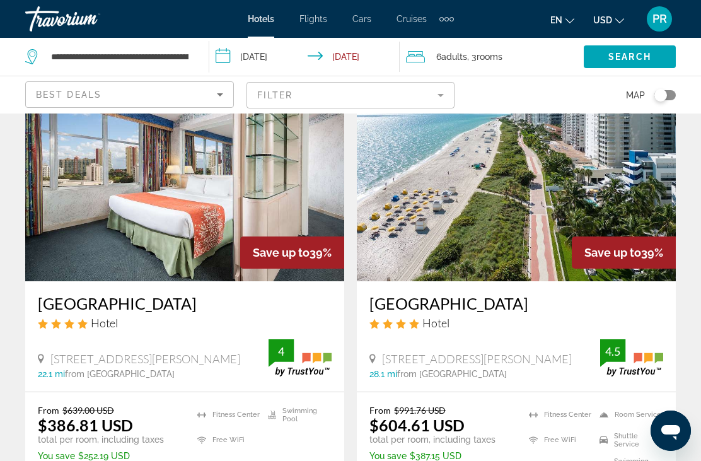
scroll to position [78, 0]
click at [110, 305] on h3 "[GEOGRAPHIC_DATA]" at bounding box center [185, 303] width 294 height 19
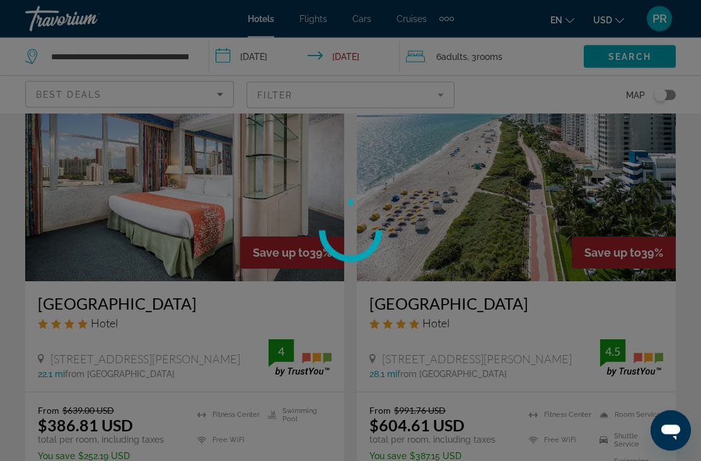
scroll to position [78, 0]
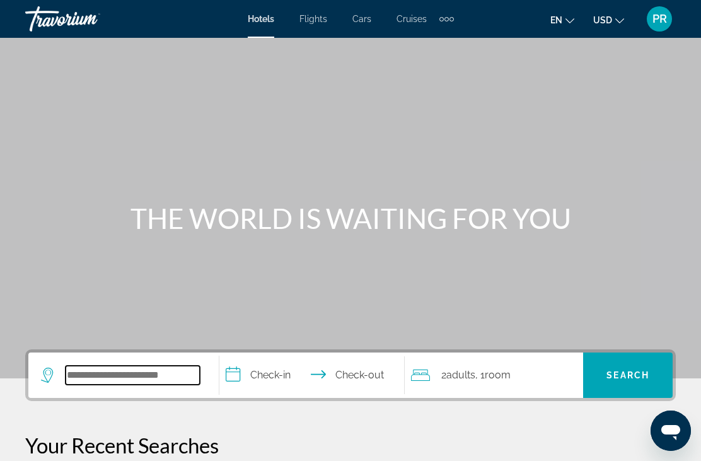
click at [136, 371] on input "Search widget" at bounding box center [133, 375] width 134 height 19
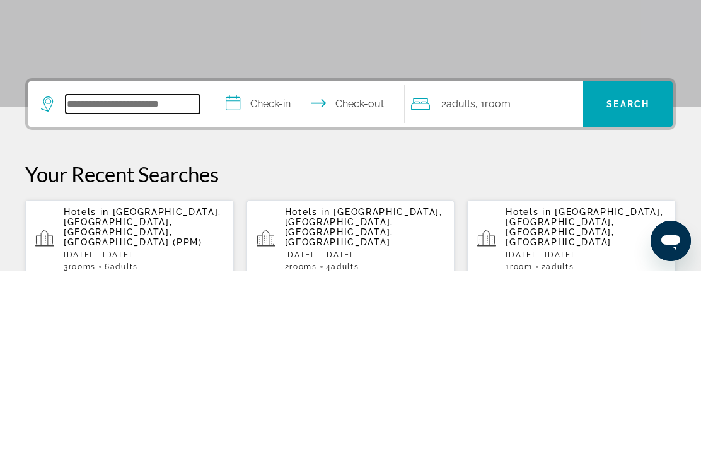
scroll to position [87, 0]
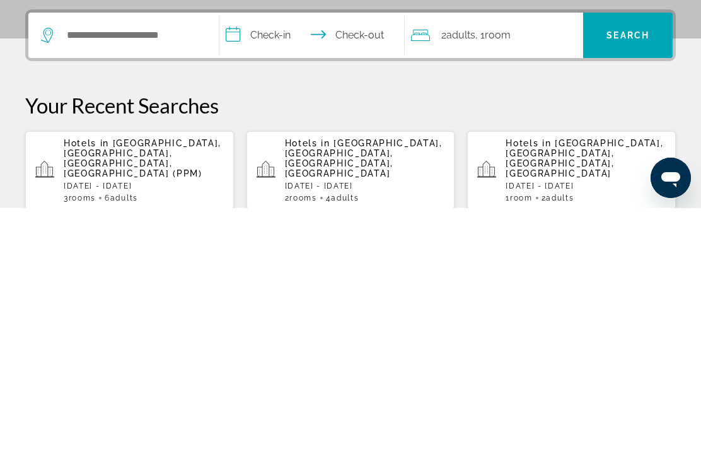
click at [108, 391] on p "Hotels in [GEOGRAPHIC_DATA], [GEOGRAPHIC_DATA], [GEOGRAPHIC_DATA], [GEOGRAPHIC_…" at bounding box center [144, 411] width 160 height 40
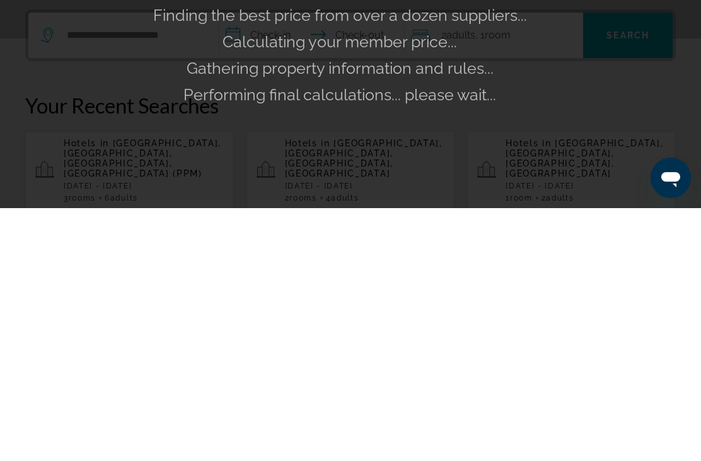
scroll to position [340, 0]
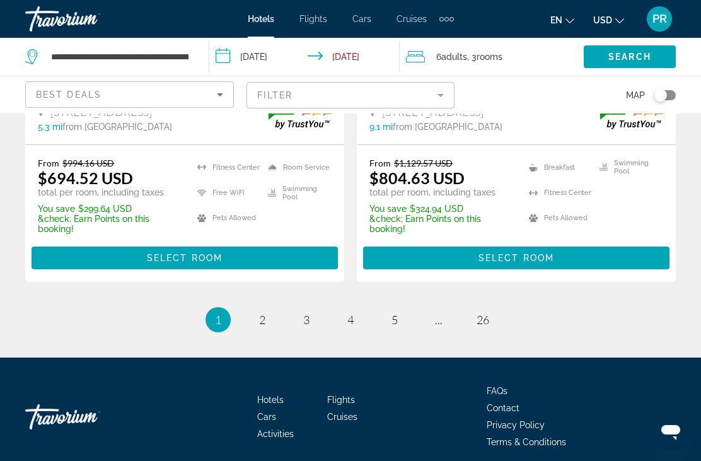
scroll to position [2767, 0]
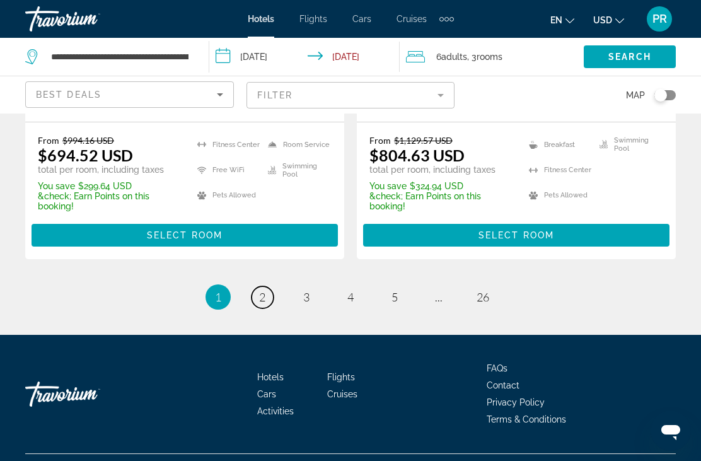
click at [257, 308] on link "page 2" at bounding box center [263, 297] width 22 height 22
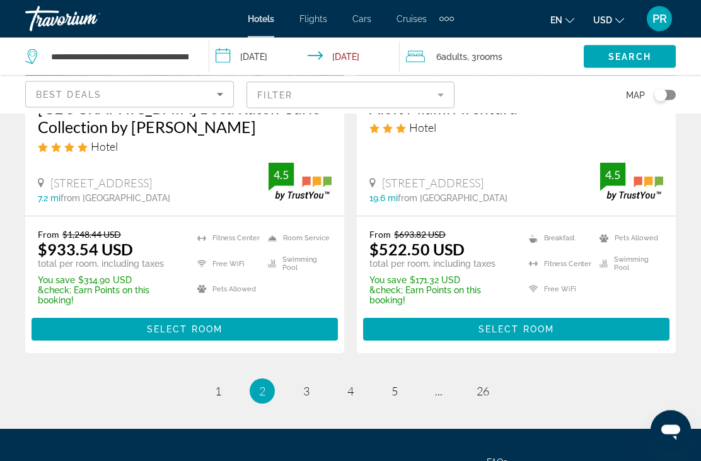
scroll to position [2705, 0]
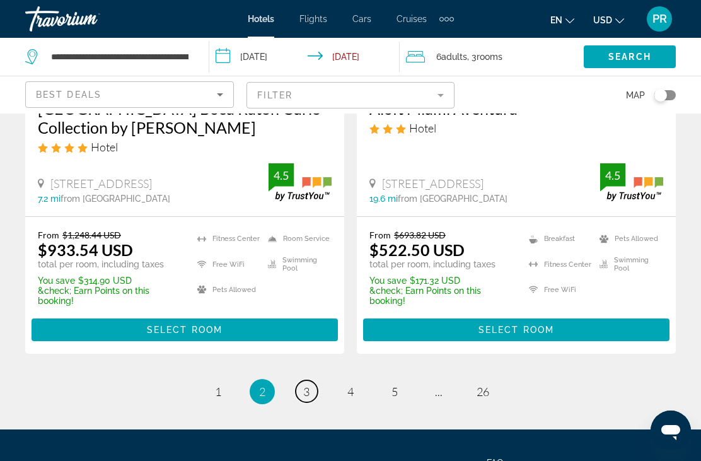
click at [308, 398] on link "page 3" at bounding box center [307, 391] width 22 height 22
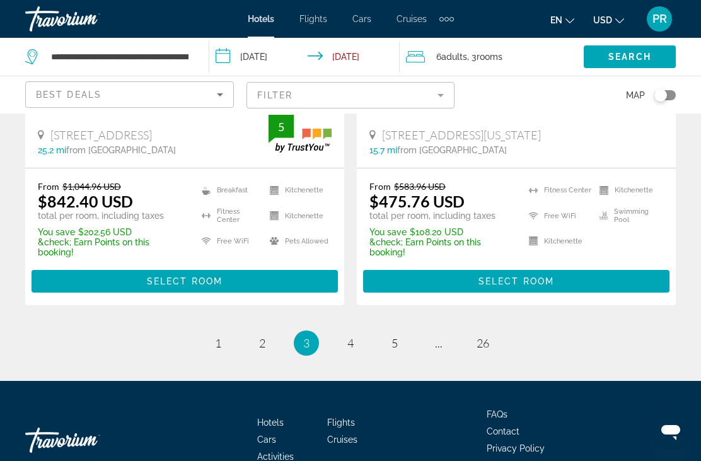
scroll to position [2732, 0]
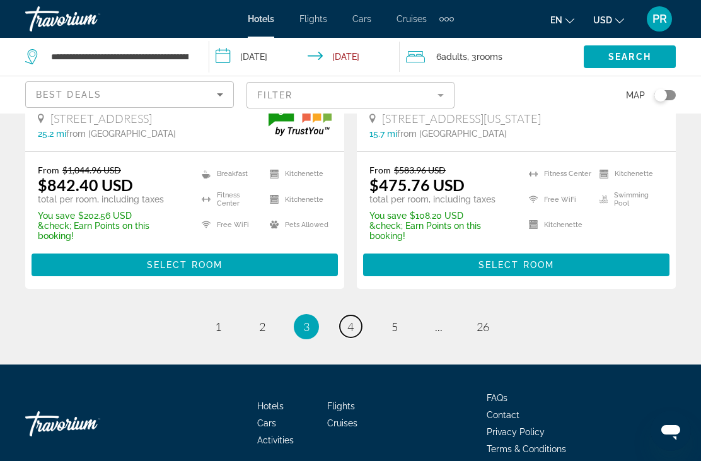
click at [345, 315] on link "page 4" at bounding box center [351, 326] width 22 height 22
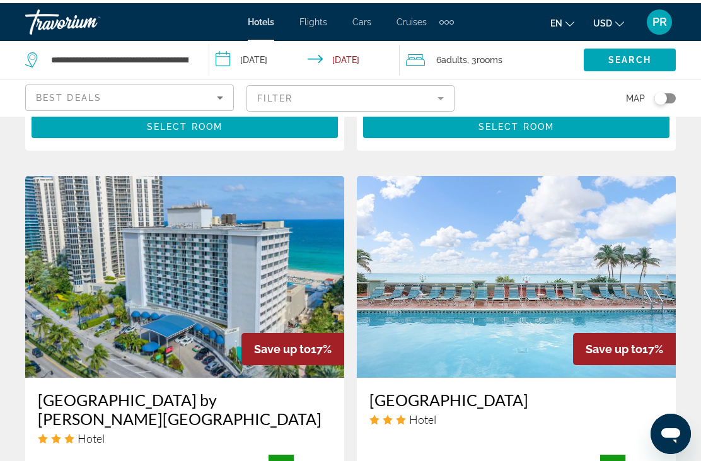
scroll to position [1483, 0]
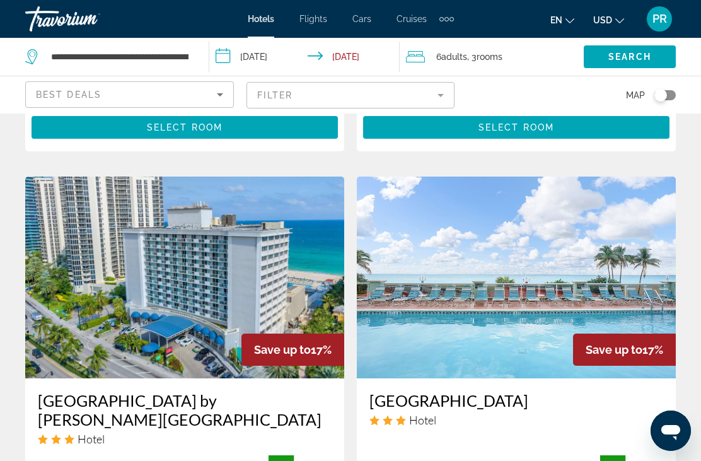
click at [472, 273] on img "Main content" at bounding box center [516, 278] width 319 height 202
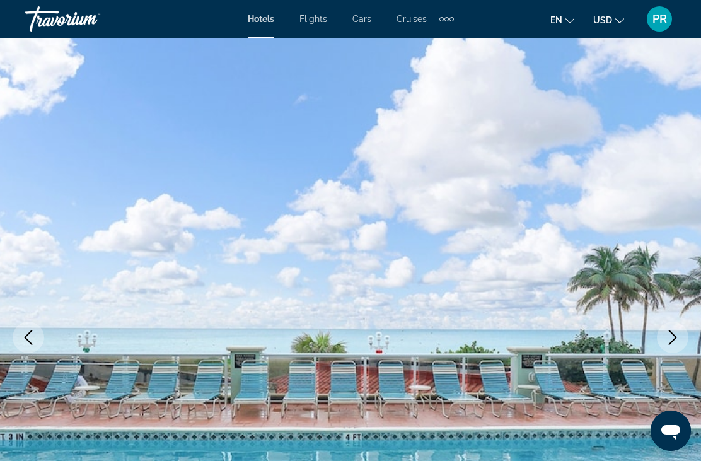
click at [394, 287] on img "Main content" at bounding box center [350, 337] width 701 height 599
click at [660, 168] on img "Main content" at bounding box center [350, 337] width 701 height 599
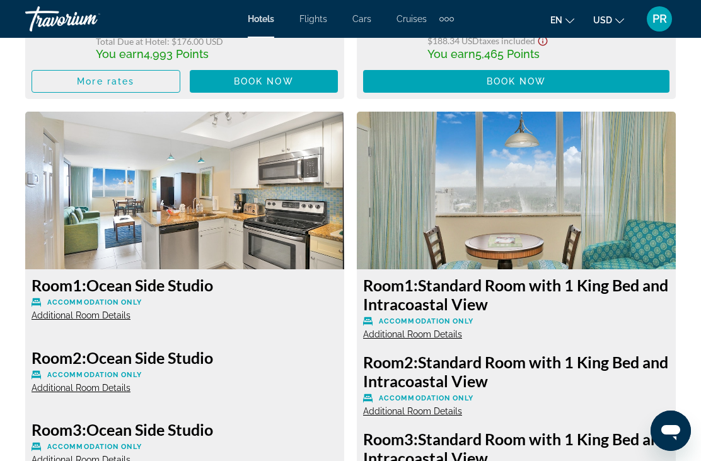
scroll to position [2448, 0]
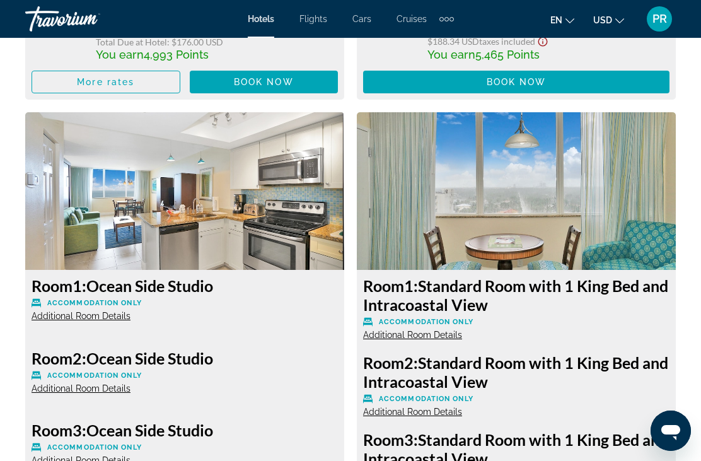
click at [79, 318] on span "Additional Room Details" at bounding box center [81, 316] width 99 height 10
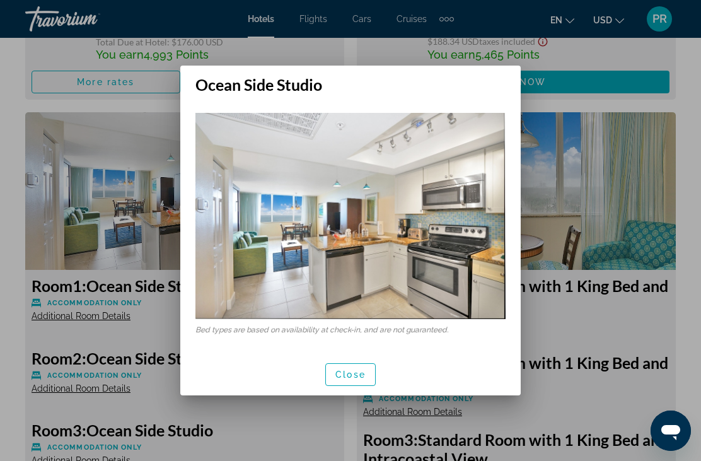
scroll to position [0, 0]
click at [356, 378] on span "Close" at bounding box center [350, 374] width 30 height 10
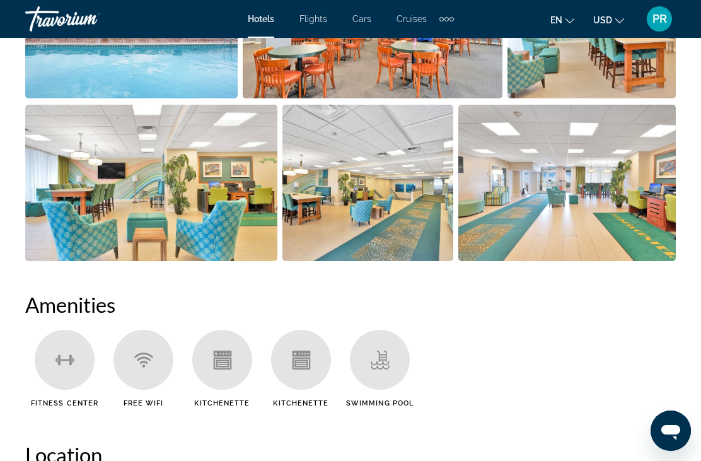
scroll to position [1003, 0]
